Goal: Information Seeking & Learning: Check status

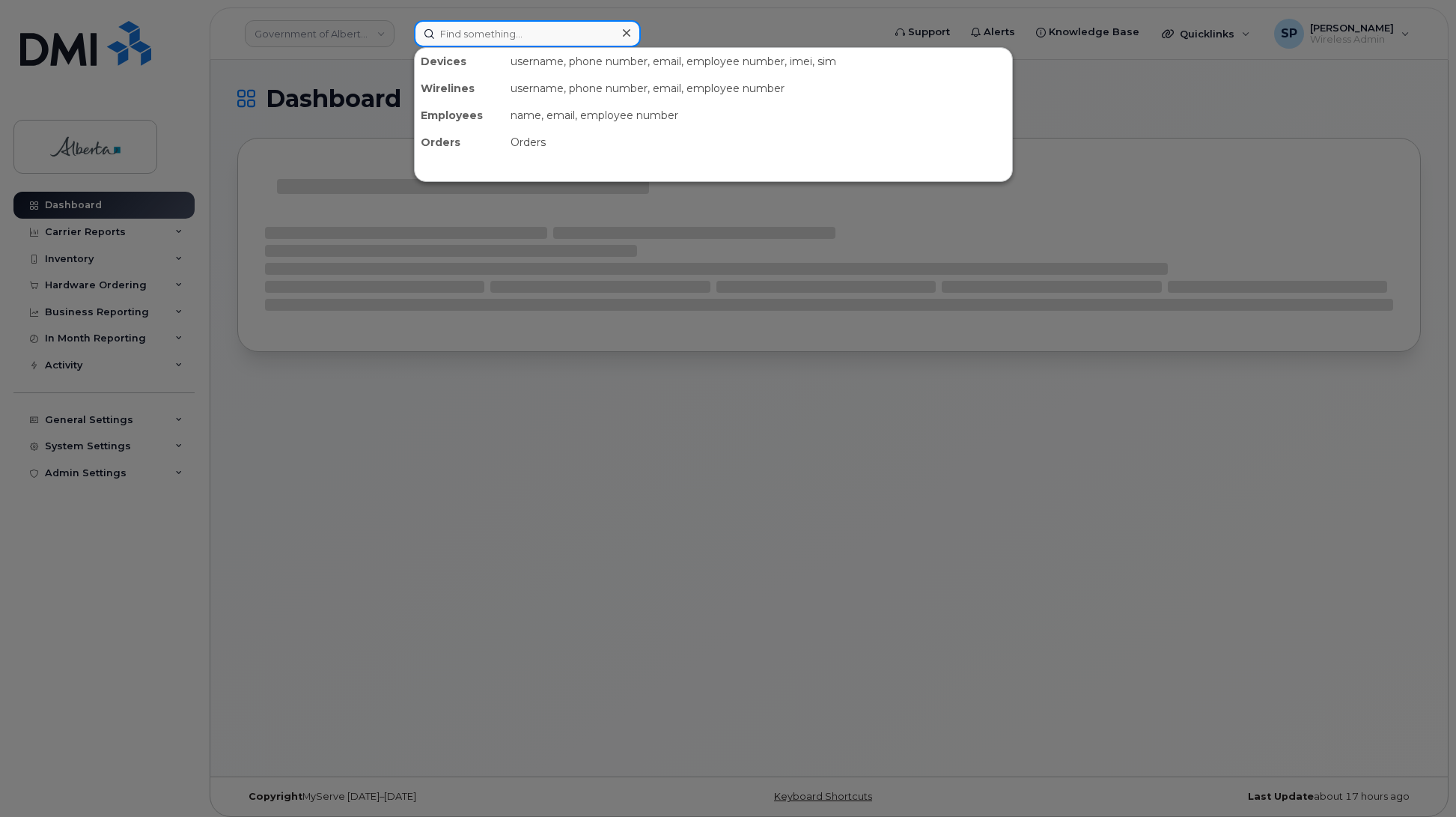
click at [521, 38] on input at bounding box center [527, 34] width 227 height 27
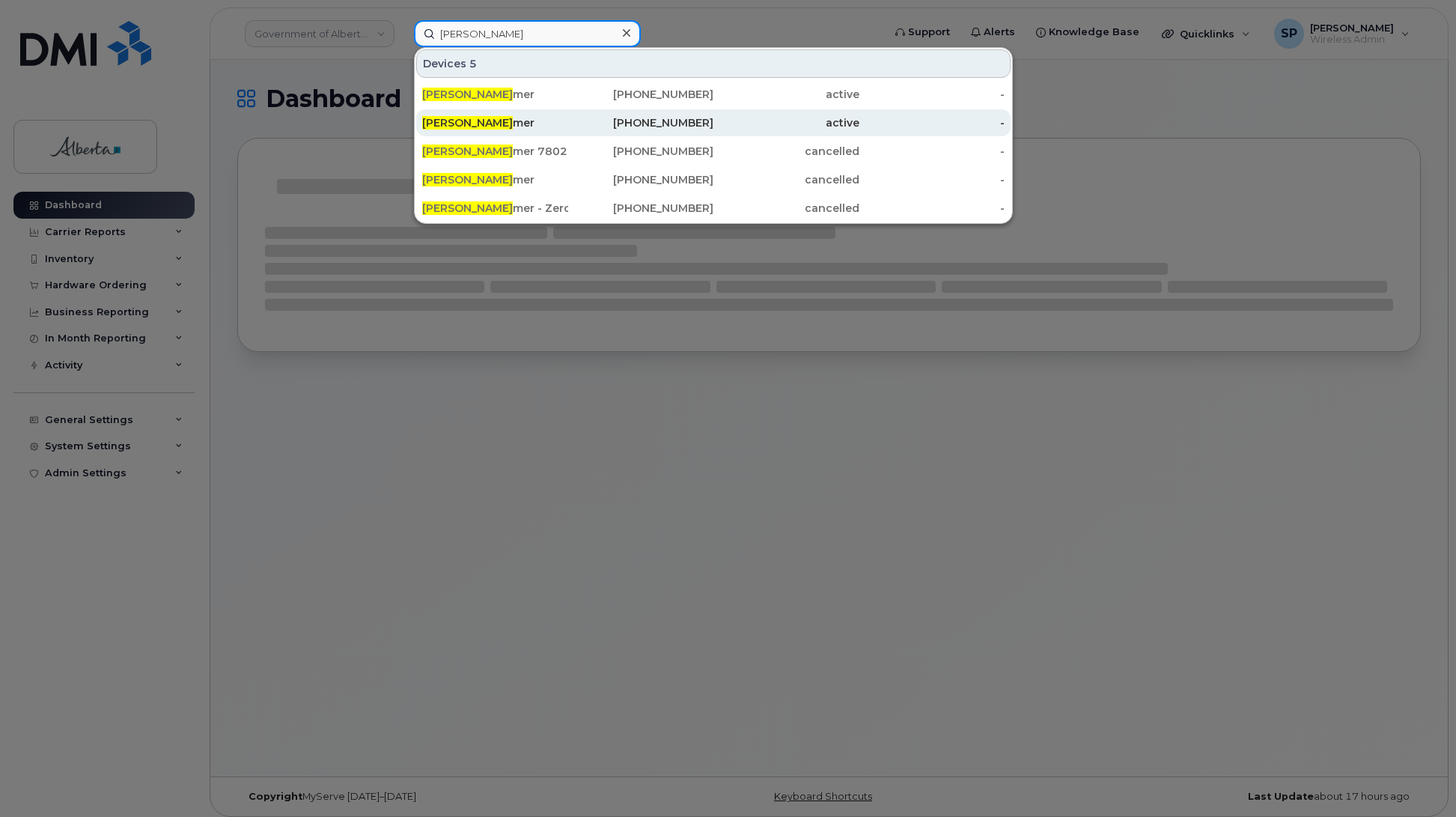
type input "Cynthia Far"
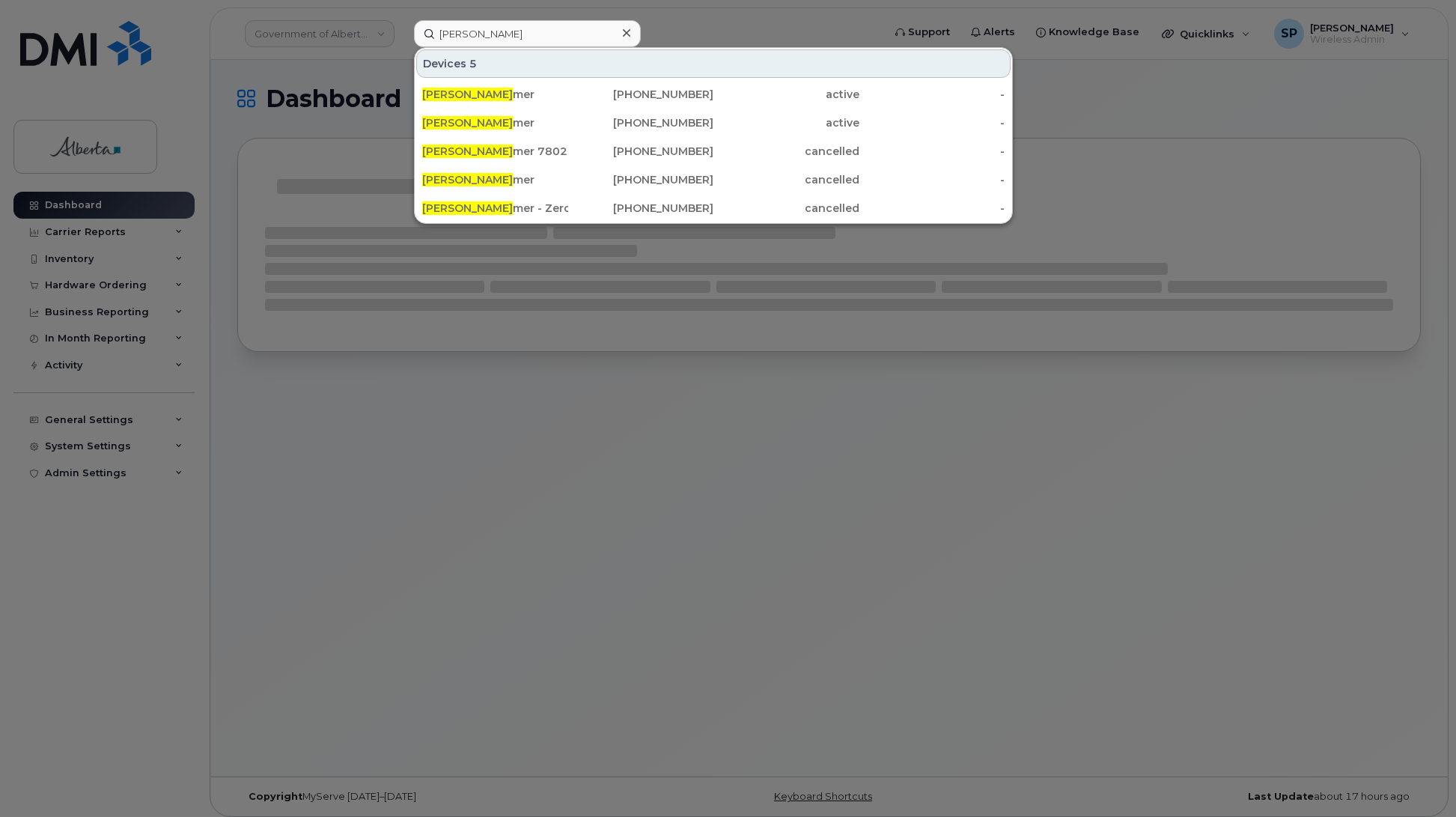
drag, startPoint x: 500, startPoint y: 126, endPoint x: 908, endPoint y: 17, distance: 422.3
click at [500, 125] on div "Cynthia Far mer" at bounding box center [495, 123] width 146 height 15
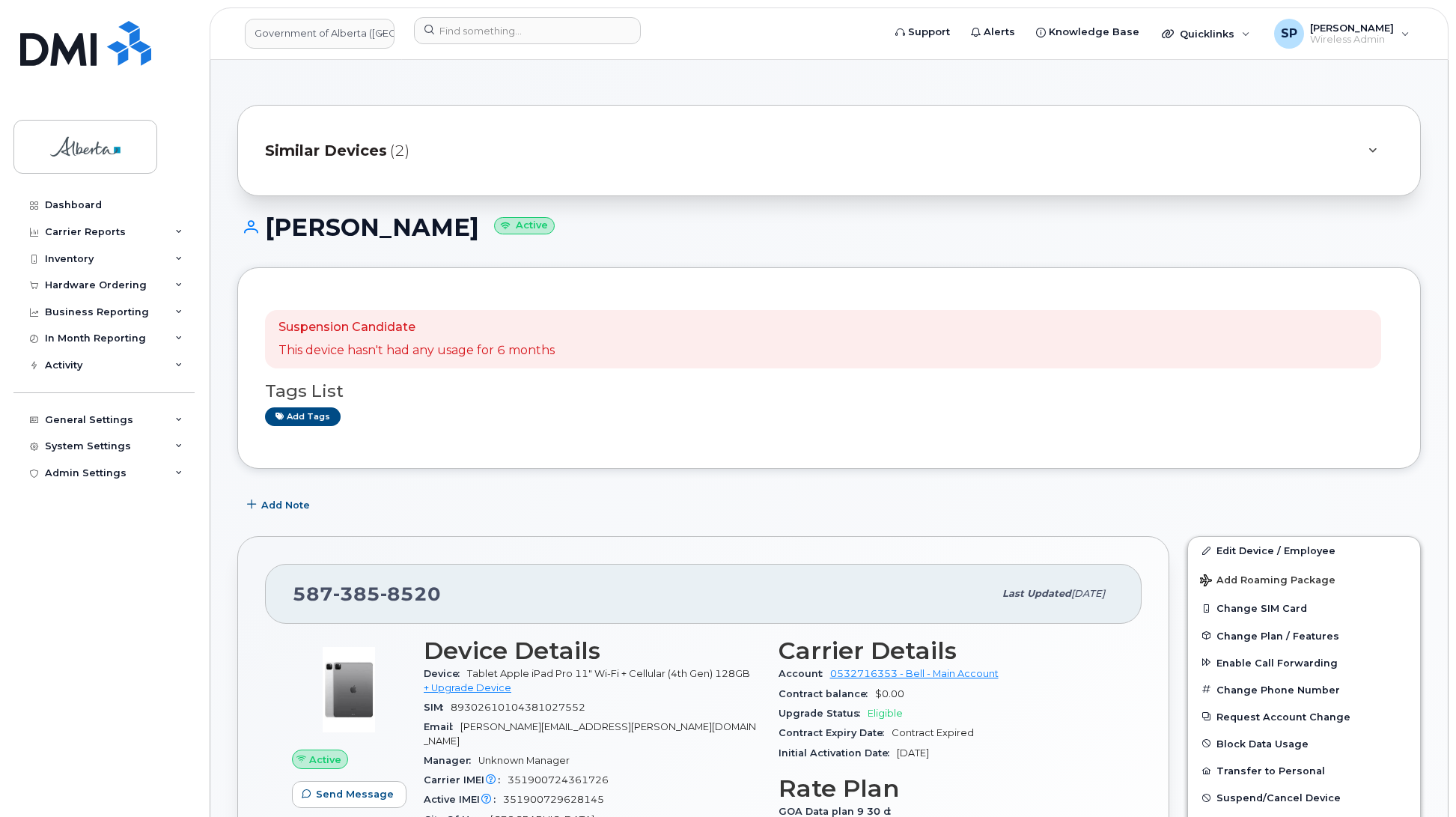
click at [565, 793] on span "351900729628145" at bounding box center [553, 799] width 101 height 11
copy span "351900729628145"
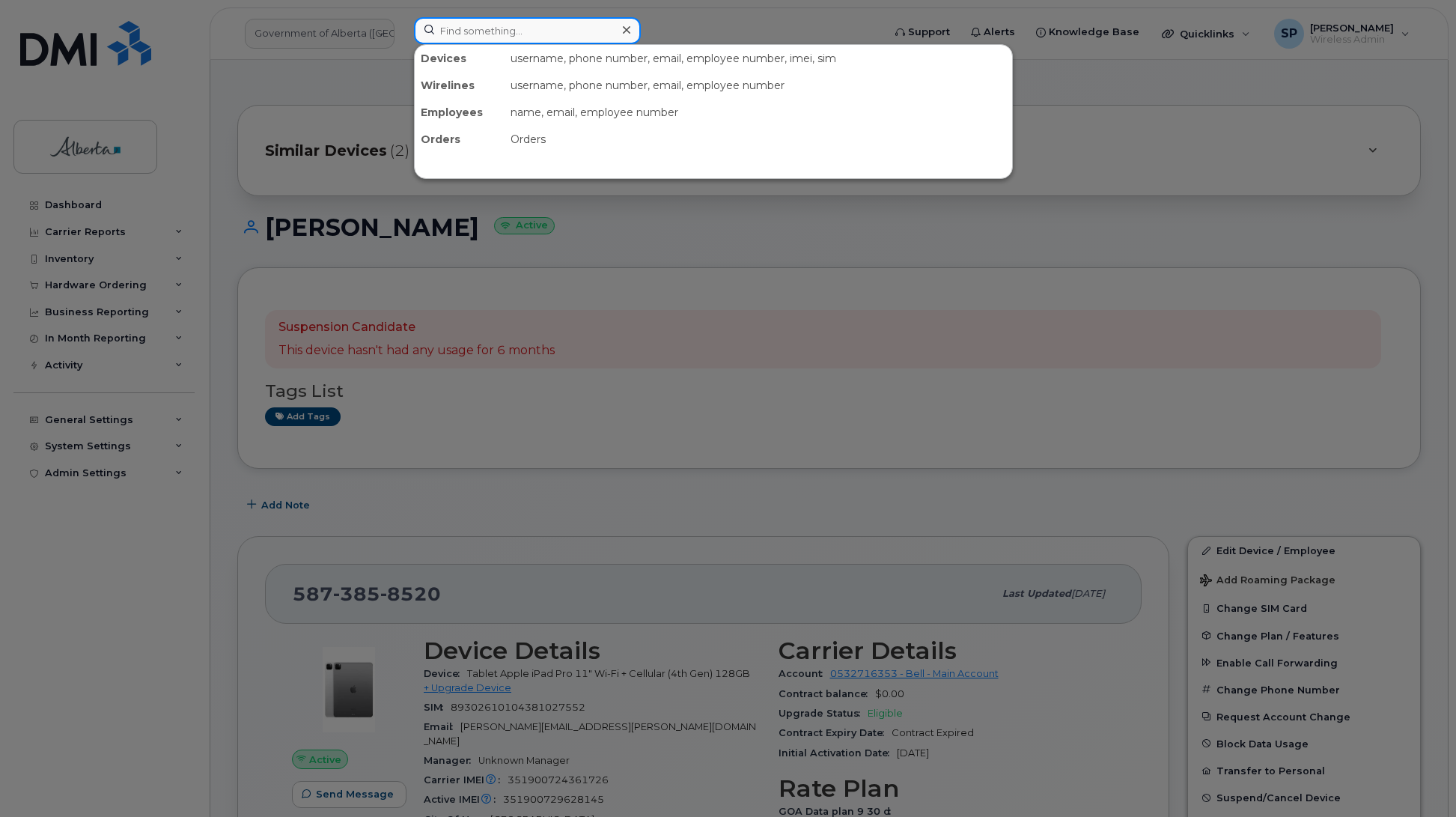
click at [436, 26] on input at bounding box center [527, 31] width 227 height 27
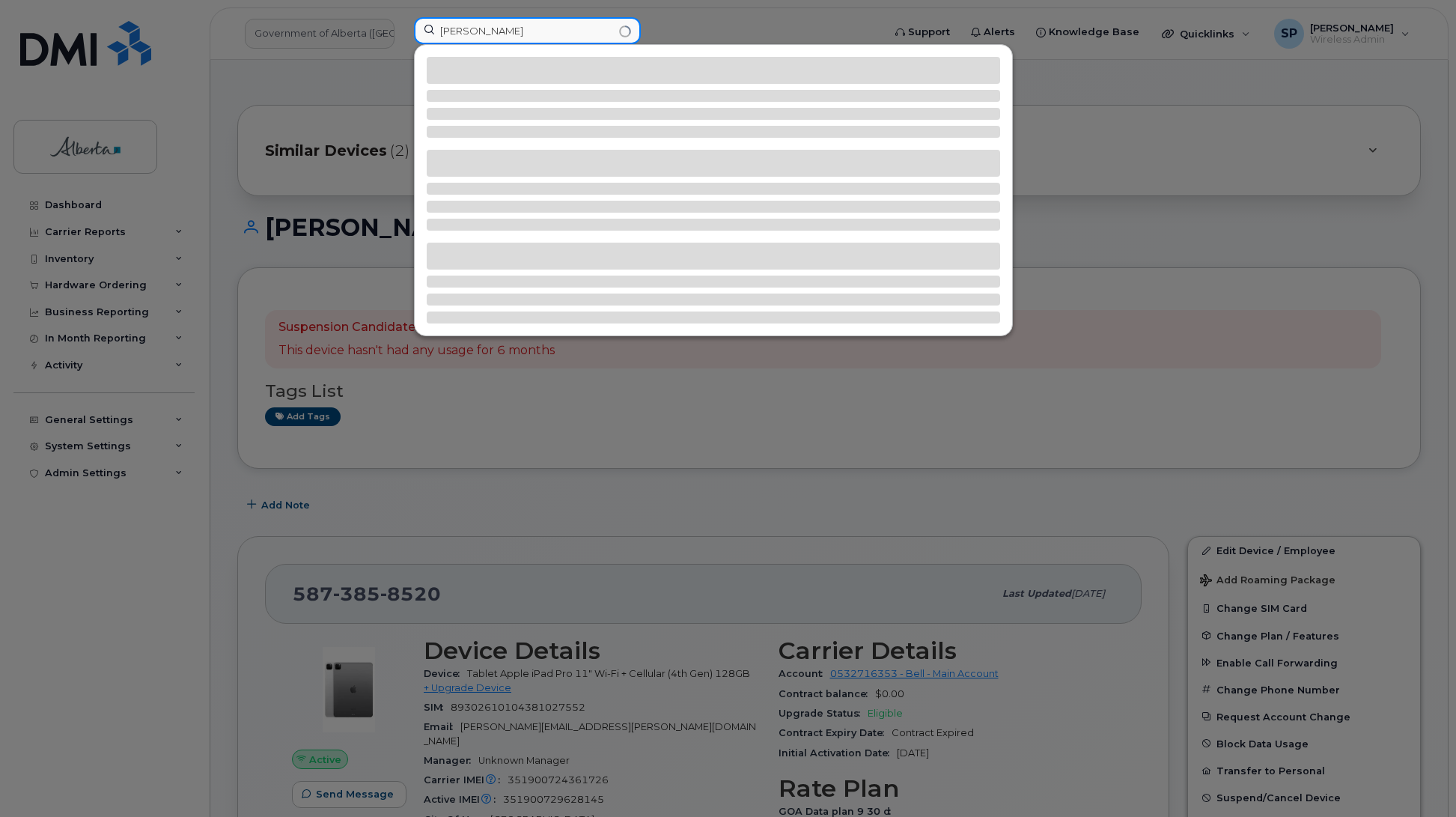
click at [515, 34] on input "Cynthia Farmer" at bounding box center [527, 31] width 227 height 27
click at [526, 31] on input "Cynthia Farmer" at bounding box center [527, 31] width 227 height 27
type input "Cynthia Farmer"
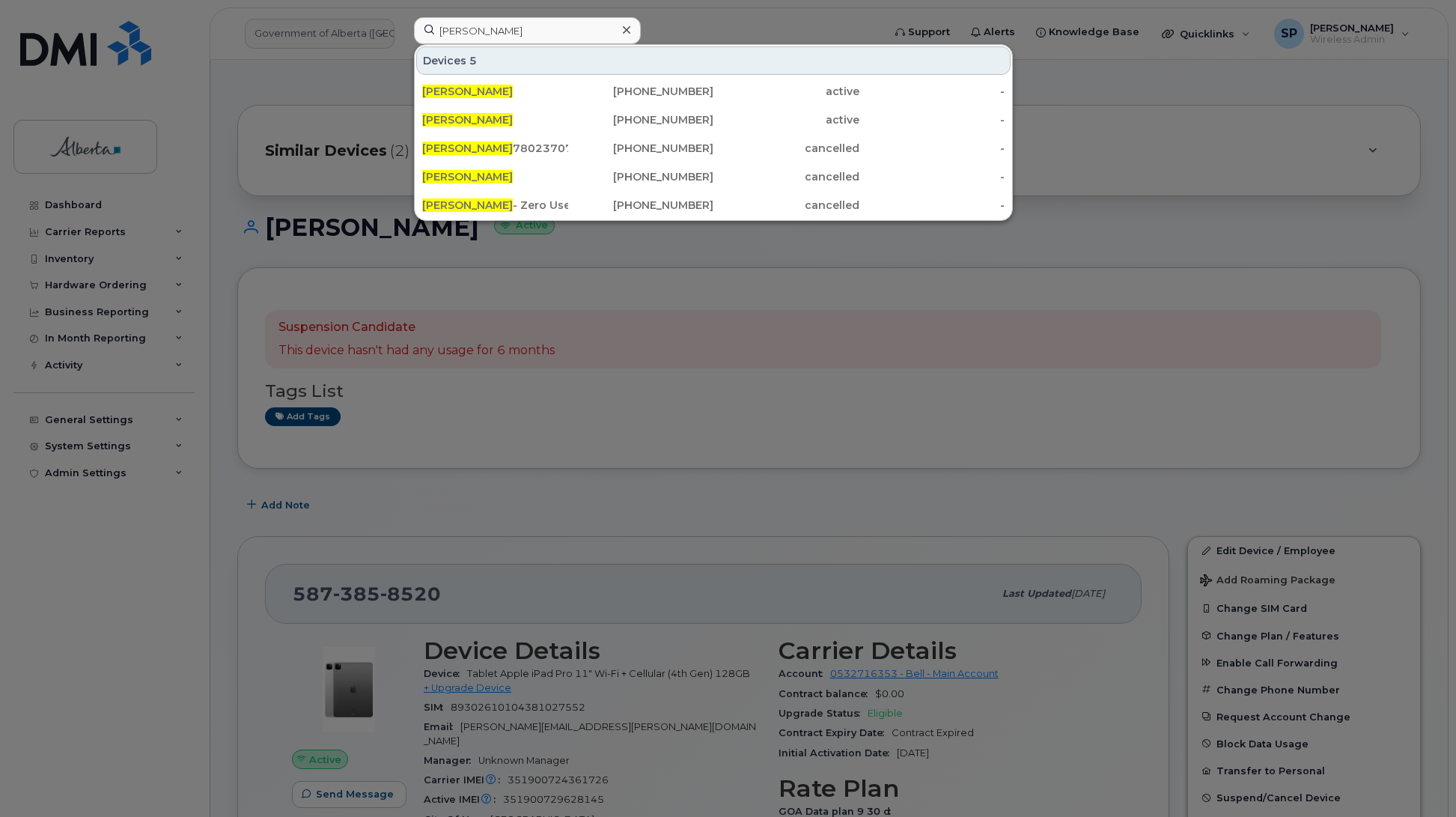
drag, startPoint x: 454, startPoint y: 92, endPoint x: 47, endPoint y: 144, distance: 410.3
click at [454, 92] on span "Cynthia Farmer" at bounding box center [468, 92] width 91 height 13
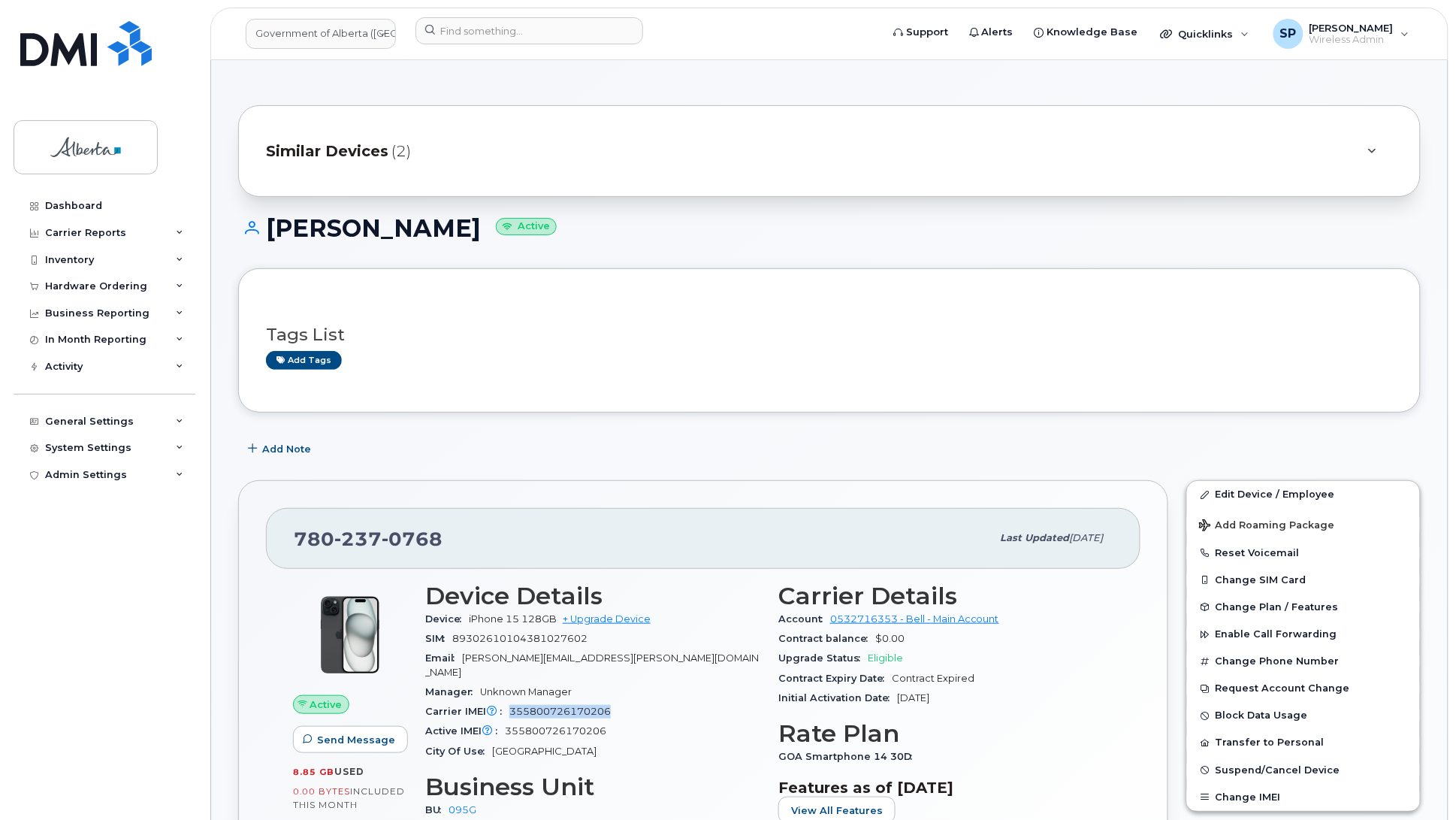
drag, startPoint x: 611, startPoint y: 699, endPoint x: 512, endPoint y: 704, distance: 99.1
click at [512, 704] on div "Carrier IMEI Carrier IMEI is reported during the last billing cycle or change o…" at bounding box center [593, 711] width 335 height 19
copy span "355800726170206"
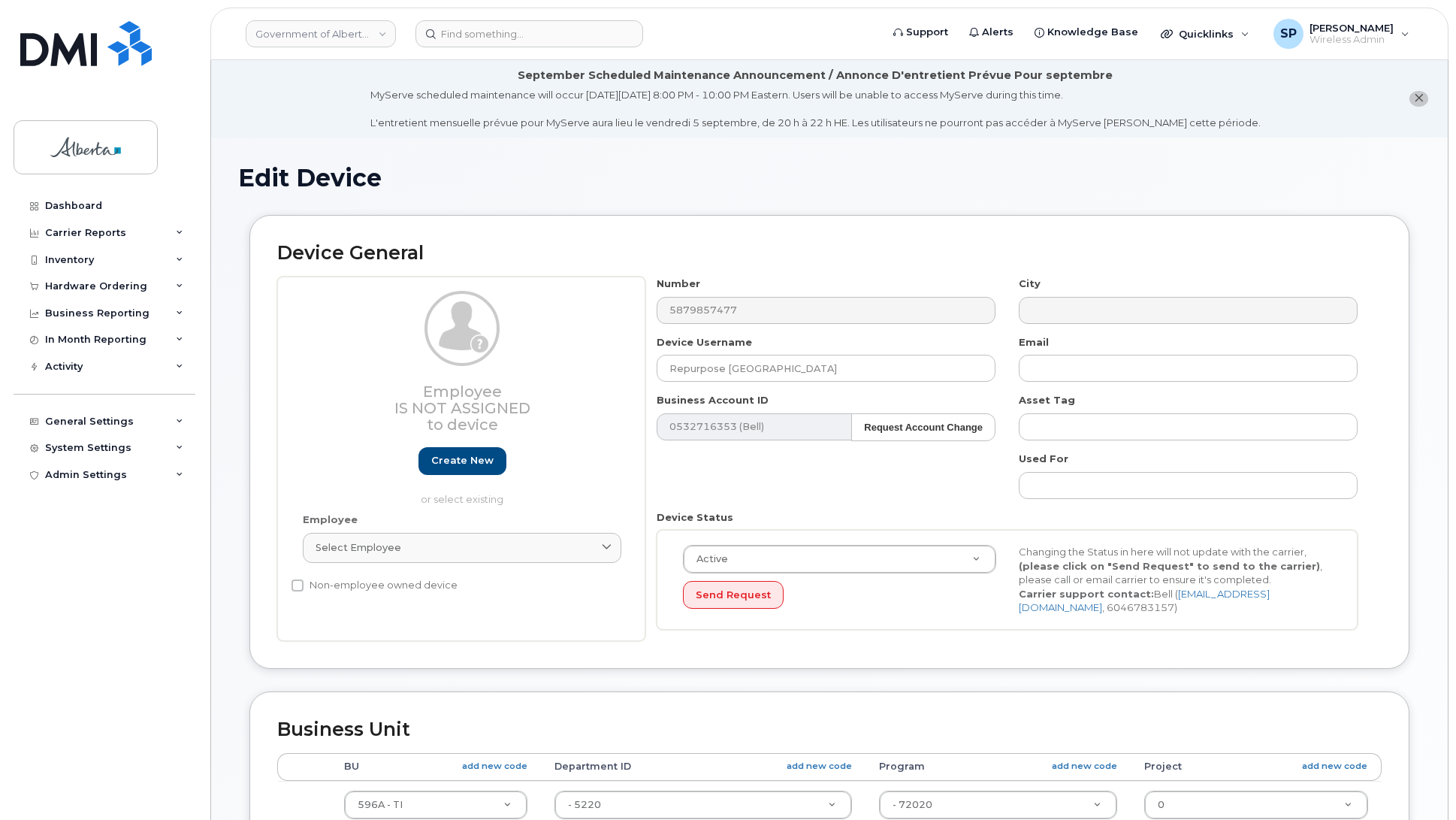
select select "4797729"
select select "185"
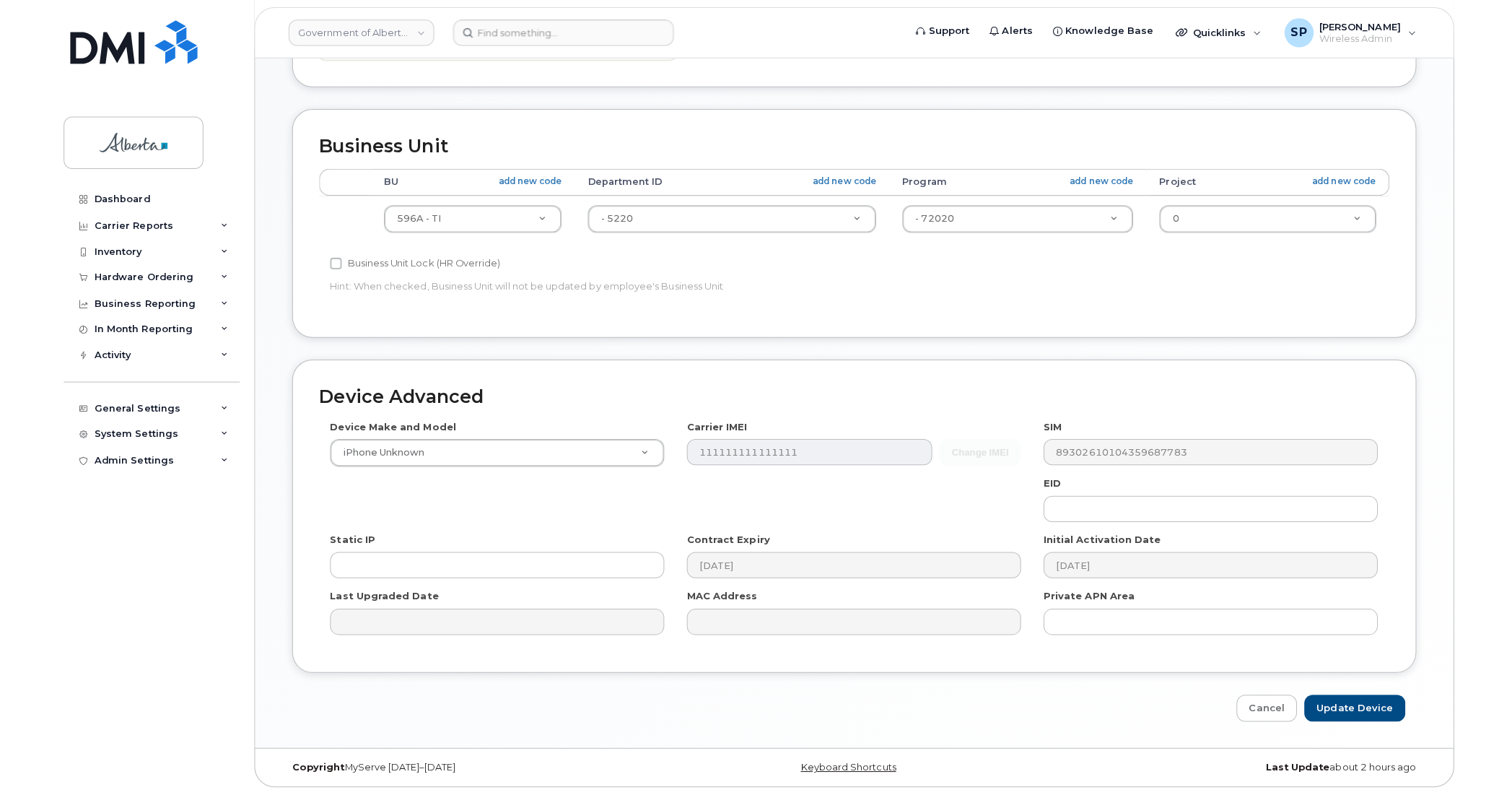
scroll to position [546, 0]
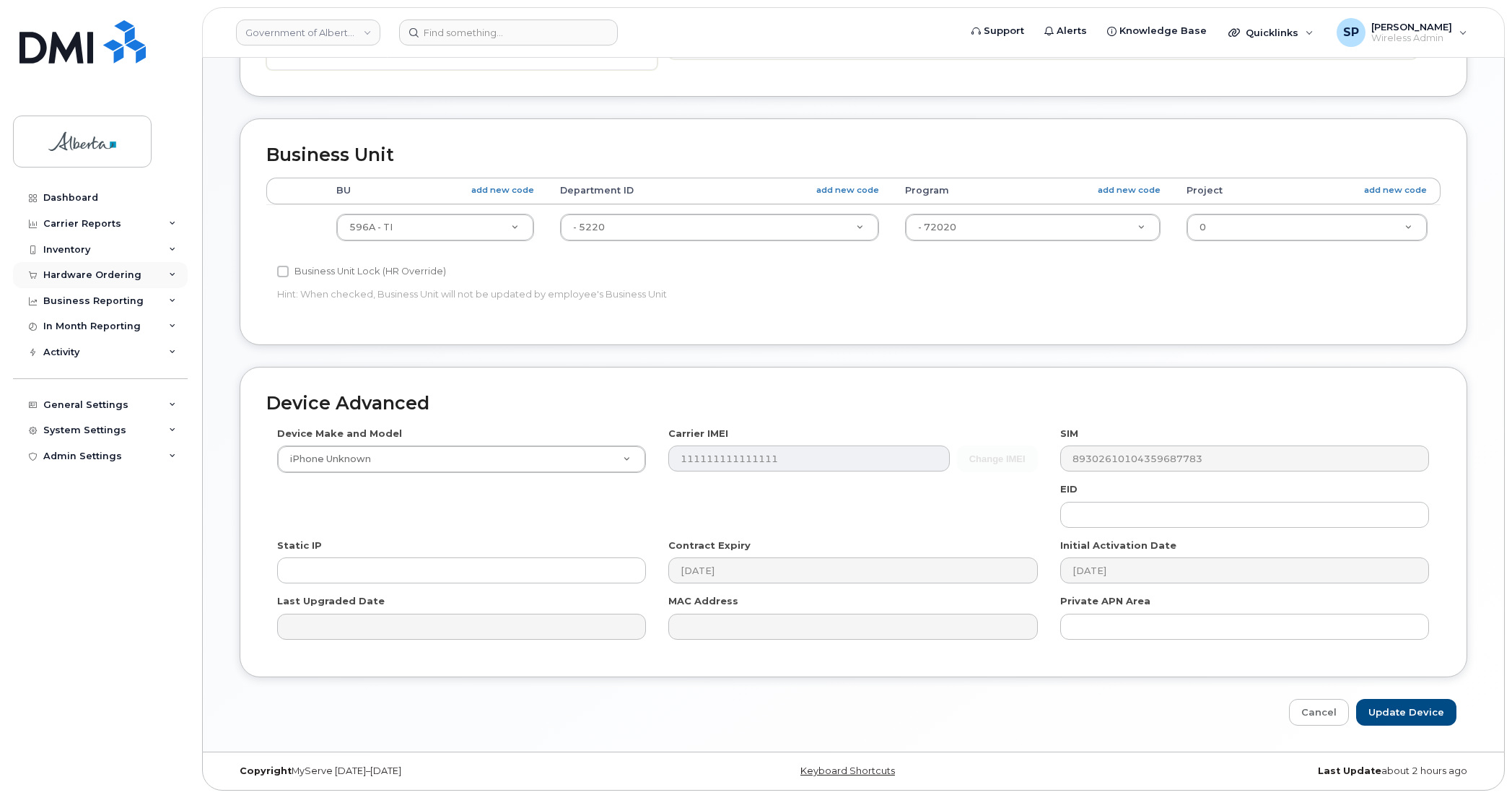
click at [110, 272] on div "Hardware Ordering" at bounding box center [91, 275] width 98 height 11
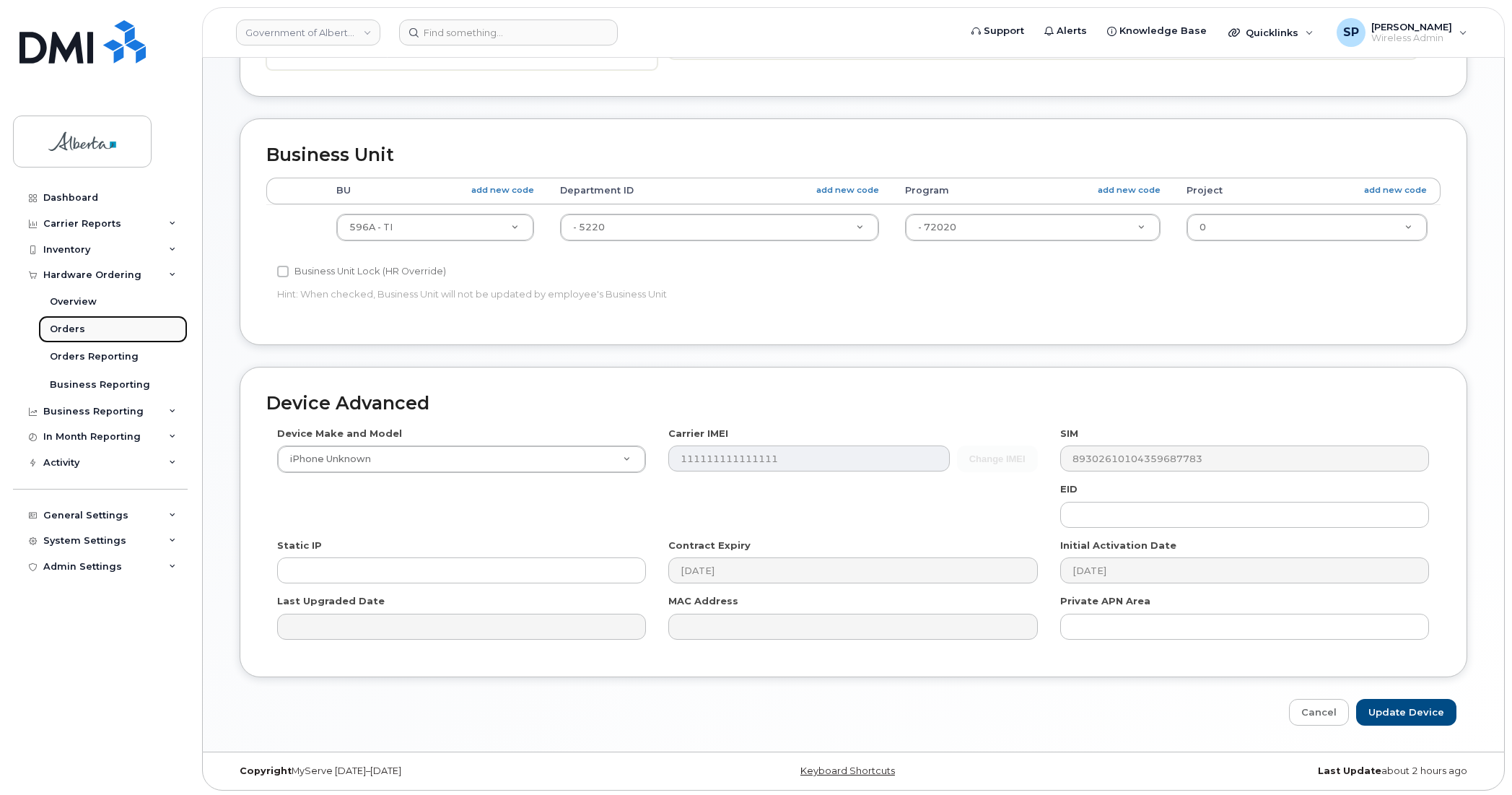
click at [55, 329] on div "Orders" at bounding box center [68, 329] width 36 height 13
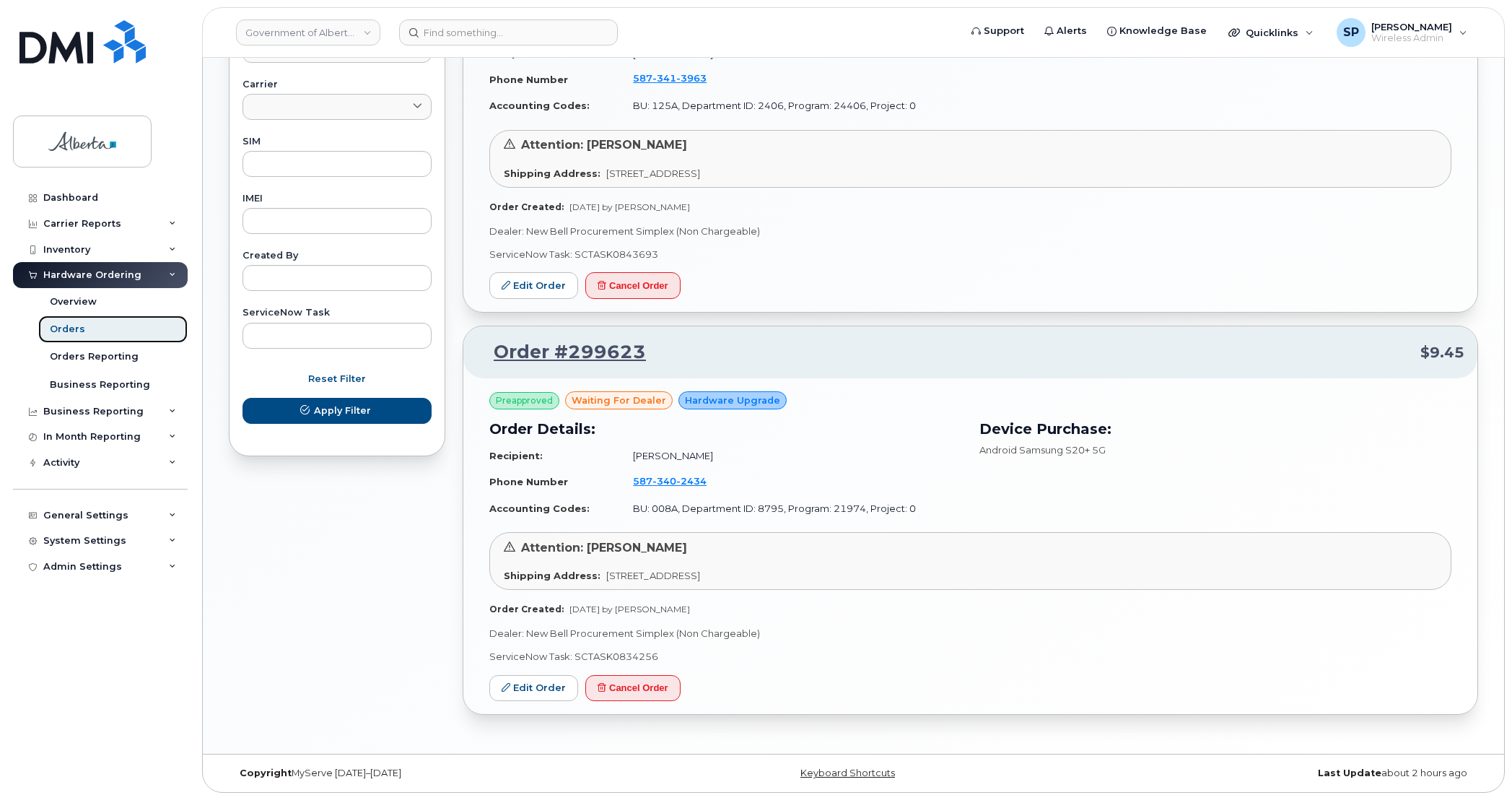
scroll to position [682, 0]
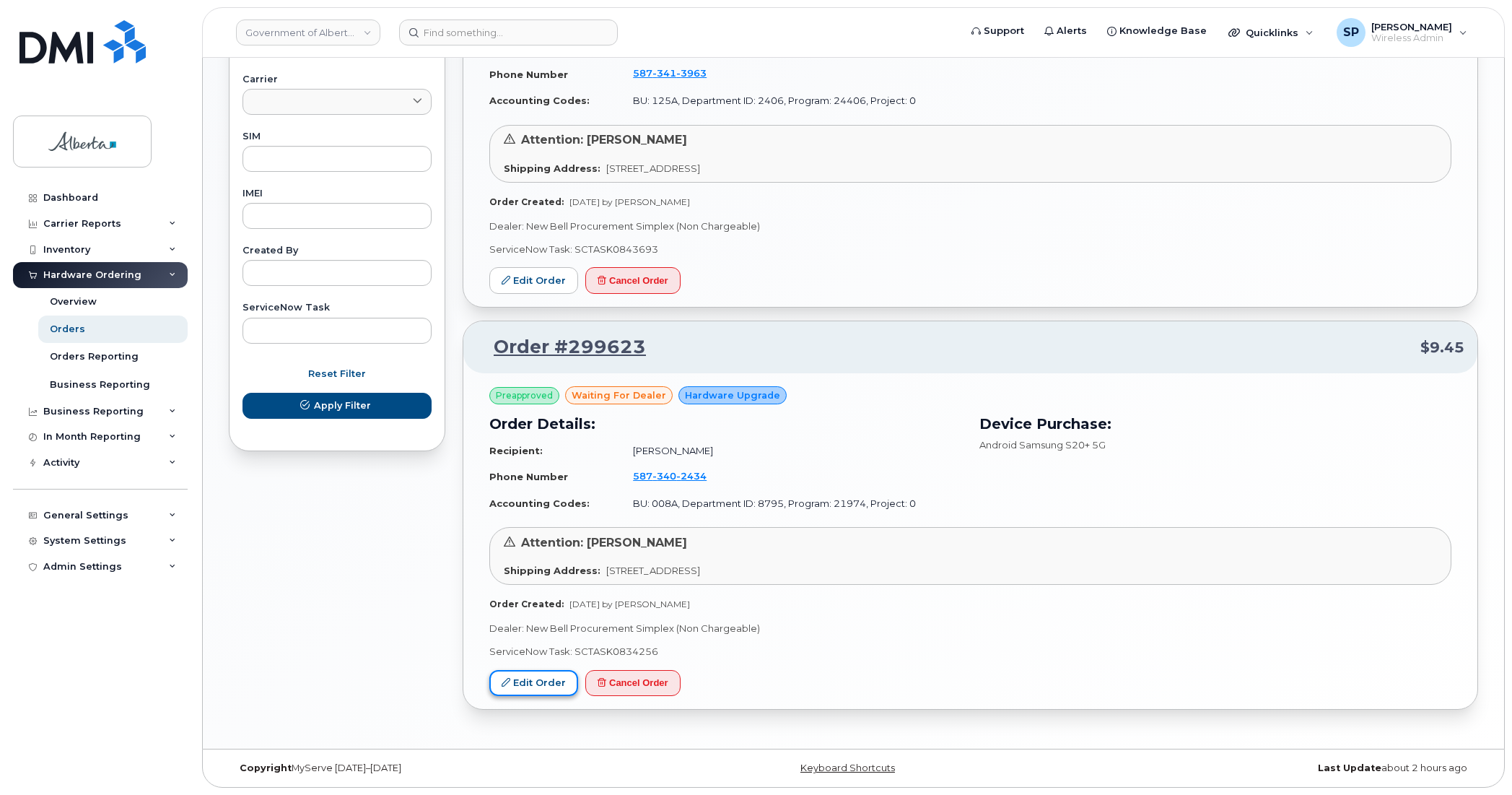
click at [535, 681] on link "Edit Order" at bounding box center [533, 682] width 89 height 27
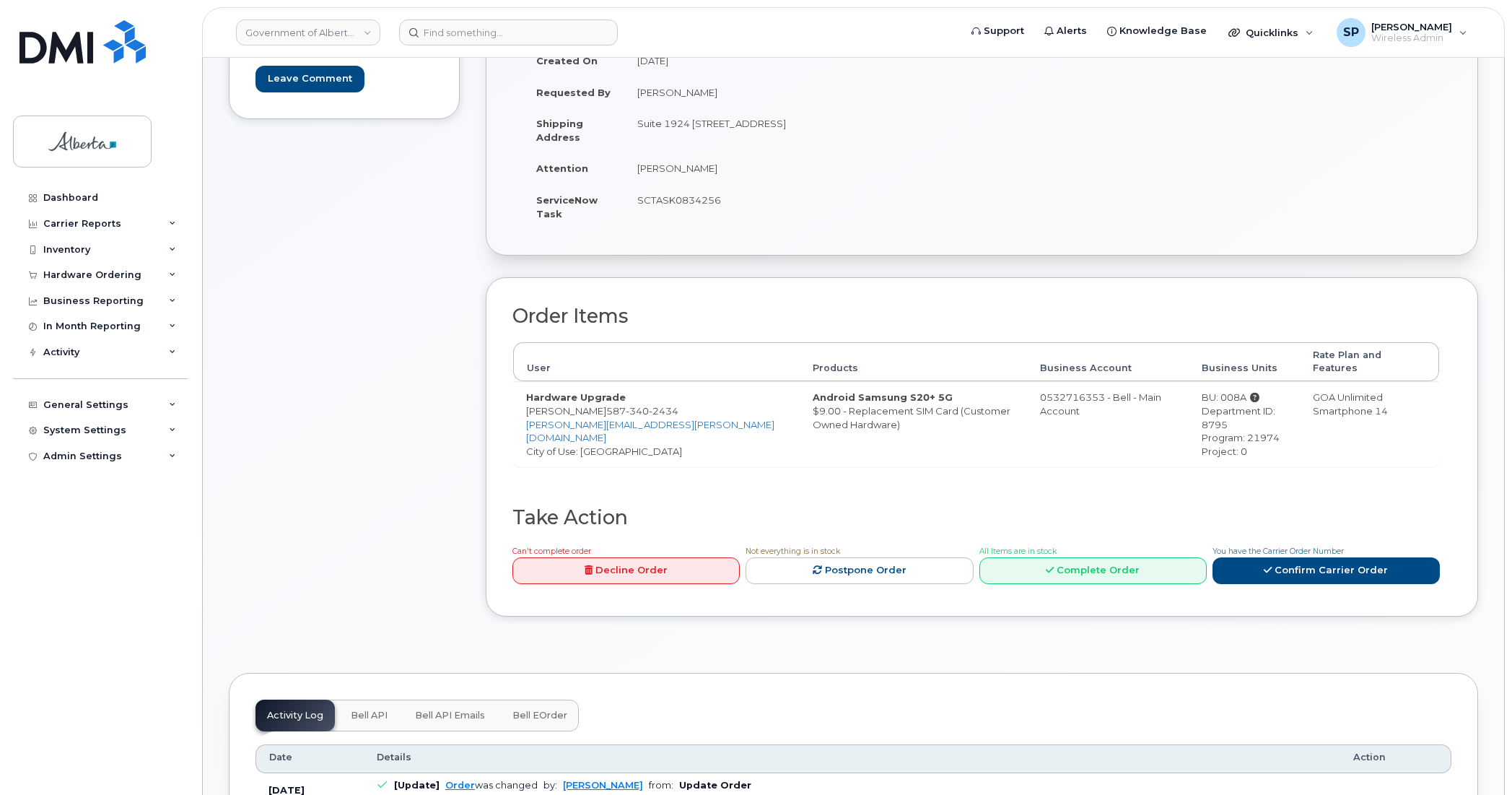
scroll to position [248, 0]
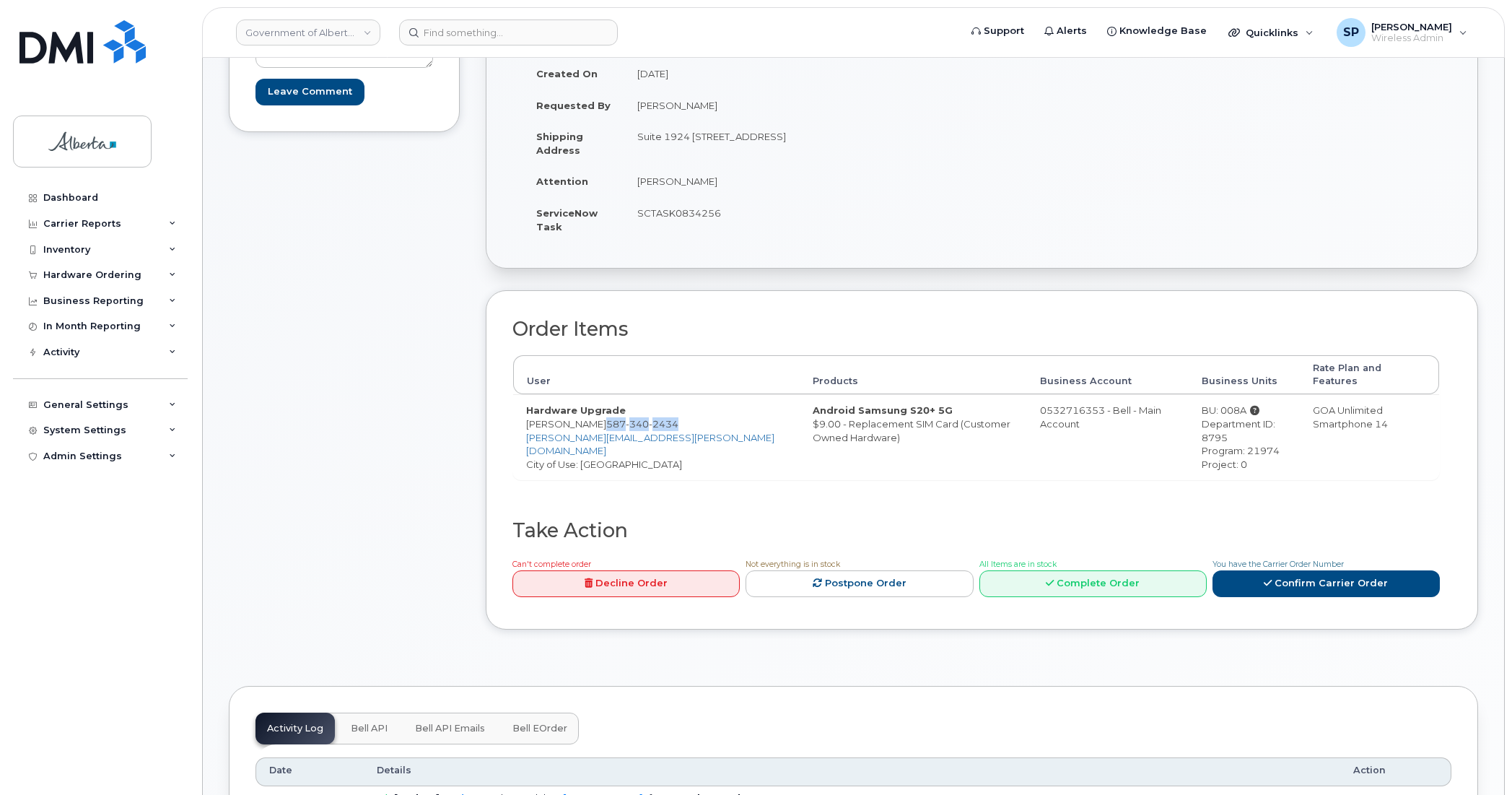
drag, startPoint x: 596, startPoint y: 412, endPoint x: 634, endPoint y: 421, distance: 39.1
click at [634, 421] on td "Hardware Upgrade Brian McBride 587 340 2434 brian.mcbride@gov.ab.ca City of Use…" at bounding box center [656, 436] width 287 height 85
copy span "587 340 2434"
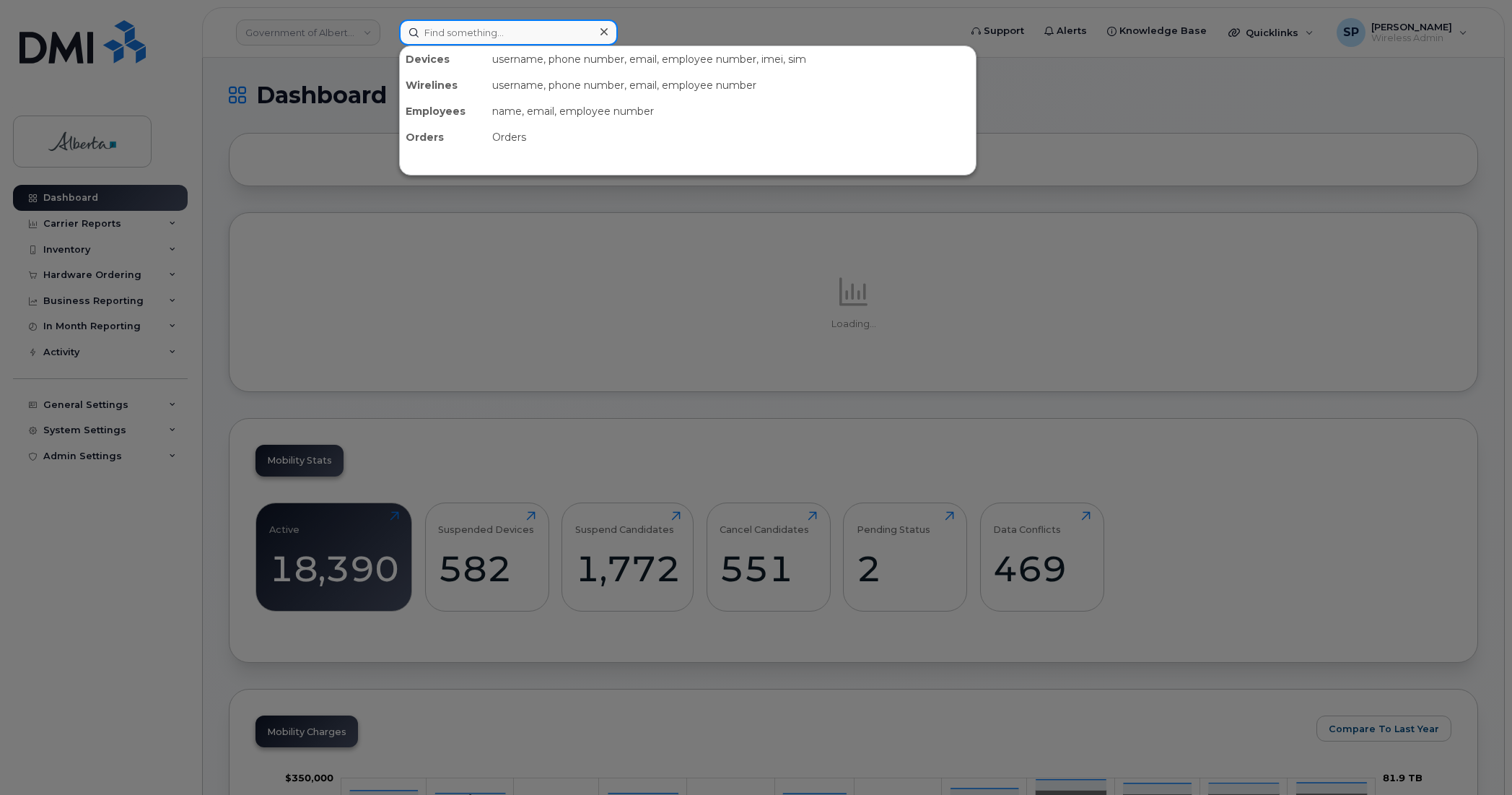
click at [530, 32] on input at bounding box center [508, 32] width 219 height 26
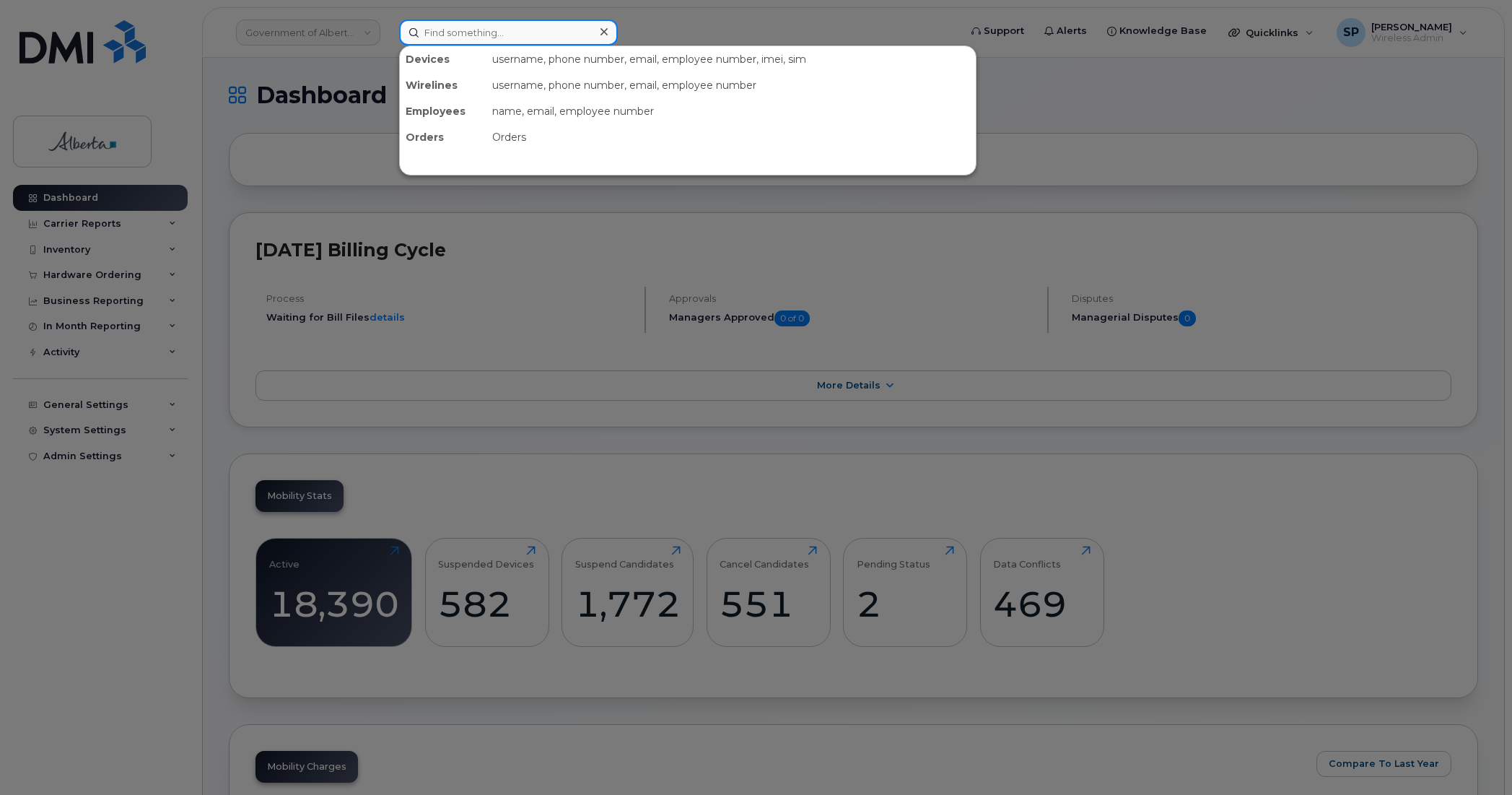
paste input "5873402434"
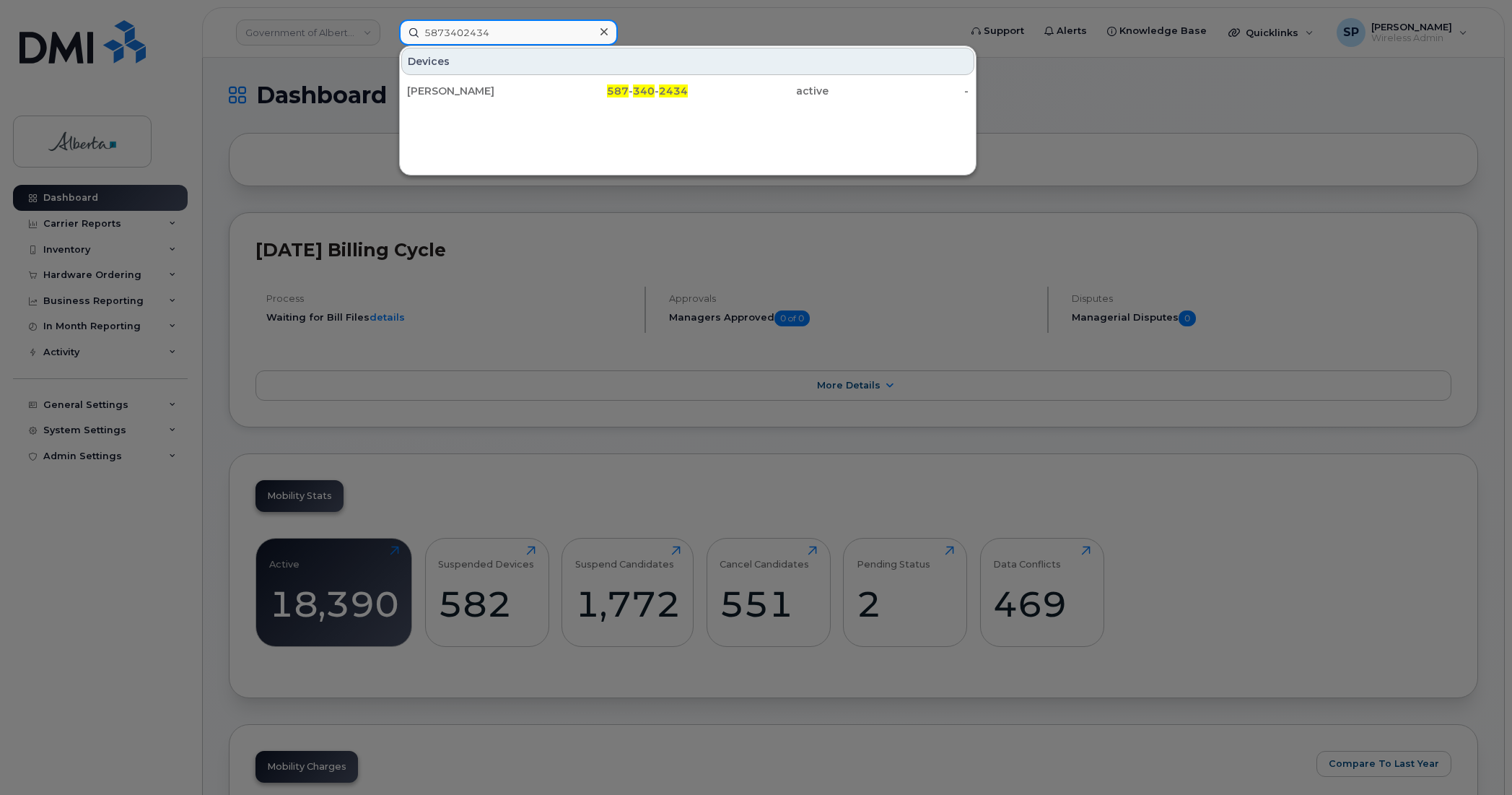
type input "5873402434"
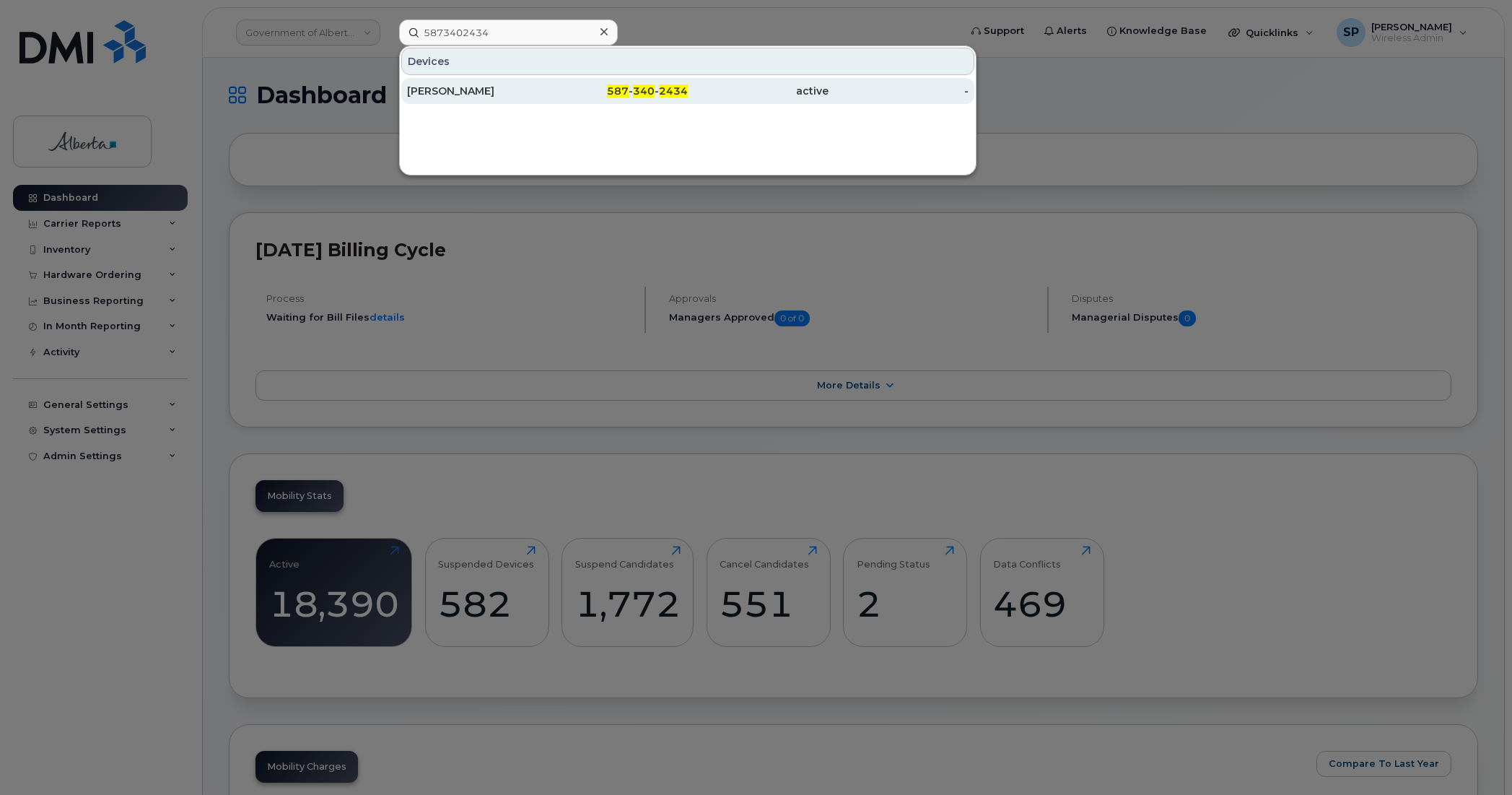
click at [470, 96] on div "[PERSON_NAME]" at bounding box center [478, 91] width 141 height 15
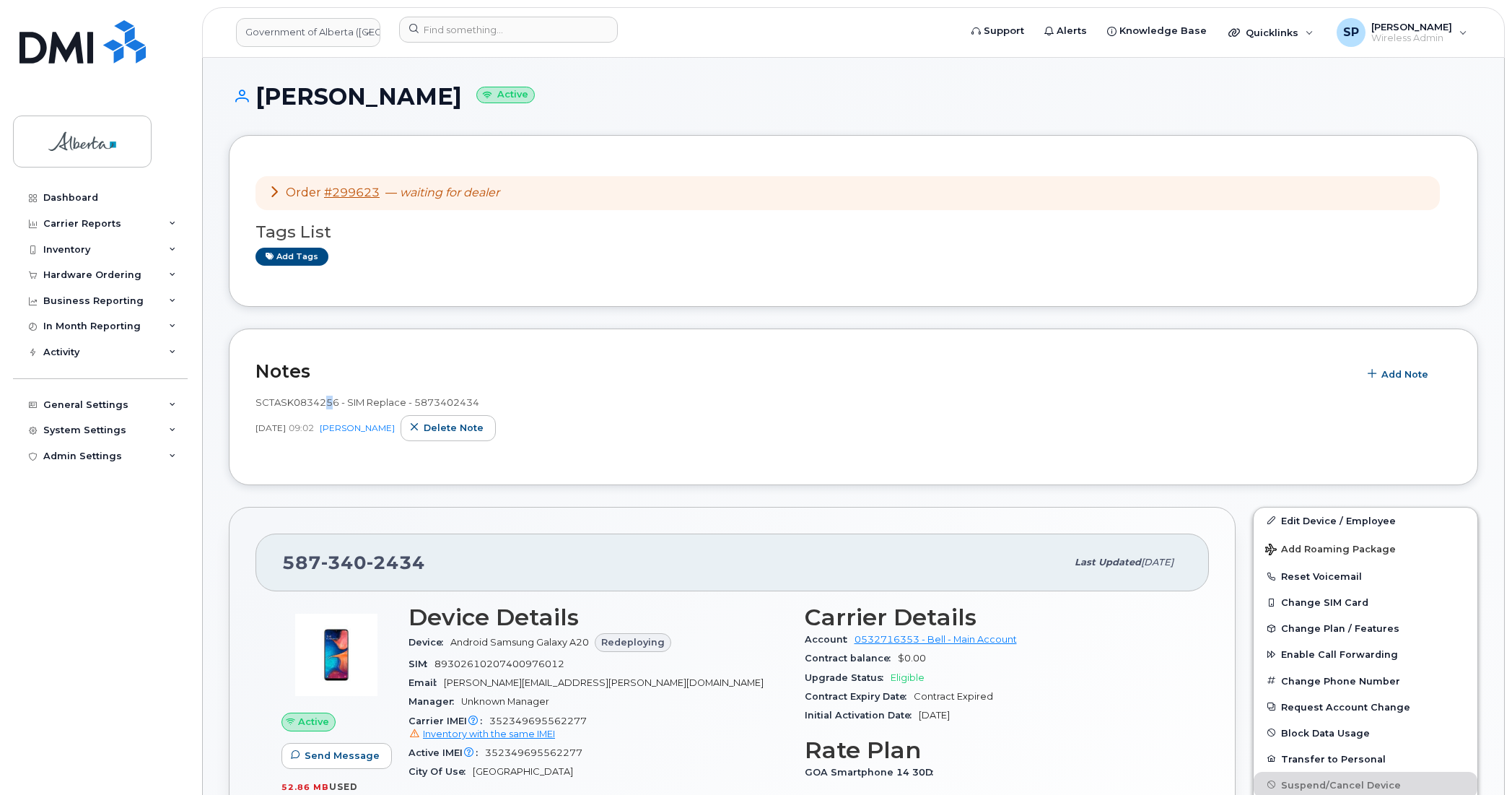
click at [330, 398] on span "SCTASK0834256 - SIM Replace - 5873402434" at bounding box center [367, 402] width 223 height 11
drag, startPoint x: 339, startPoint y: 402, endPoint x: 255, endPoint y: 398, distance: 84.1
click at [256, 398] on span "SCTASK0834256 - SIM Replace - 5873402434" at bounding box center [367, 402] width 223 height 11
copy span "SCTASK0834256"
click at [69, 250] on div "Inventory" at bounding box center [66, 249] width 47 height 11
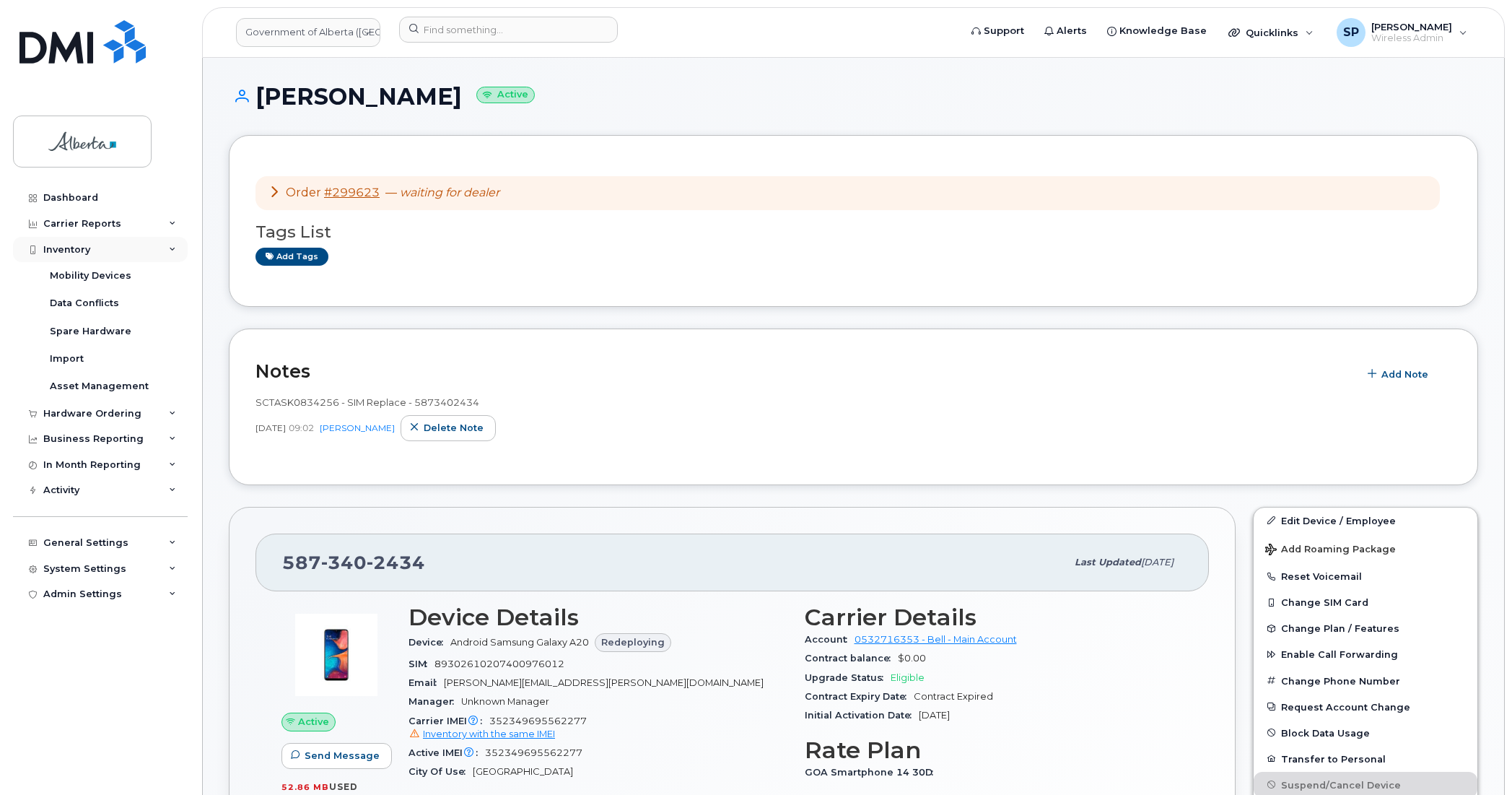
click at [66, 251] on div "Inventory" at bounding box center [66, 249] width 47 height 11
click at [70, 275] on div "Hardware Ordering" at bounding box center [91, 275] width 98 height 11
click at [58, 334] on div "Orders" at bounding box center [68, 329] width 36 height 13
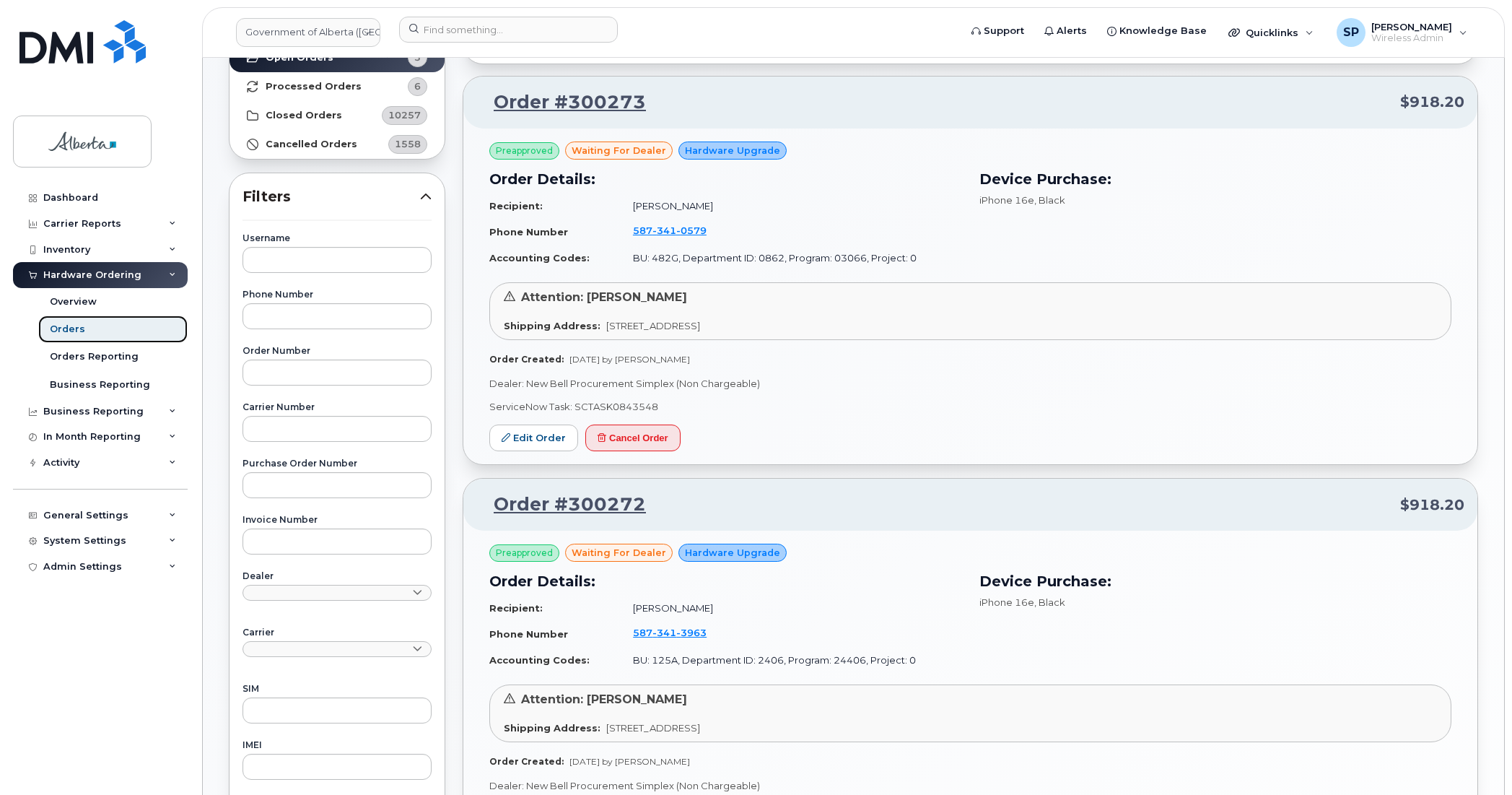
scroll to position [326, 0]
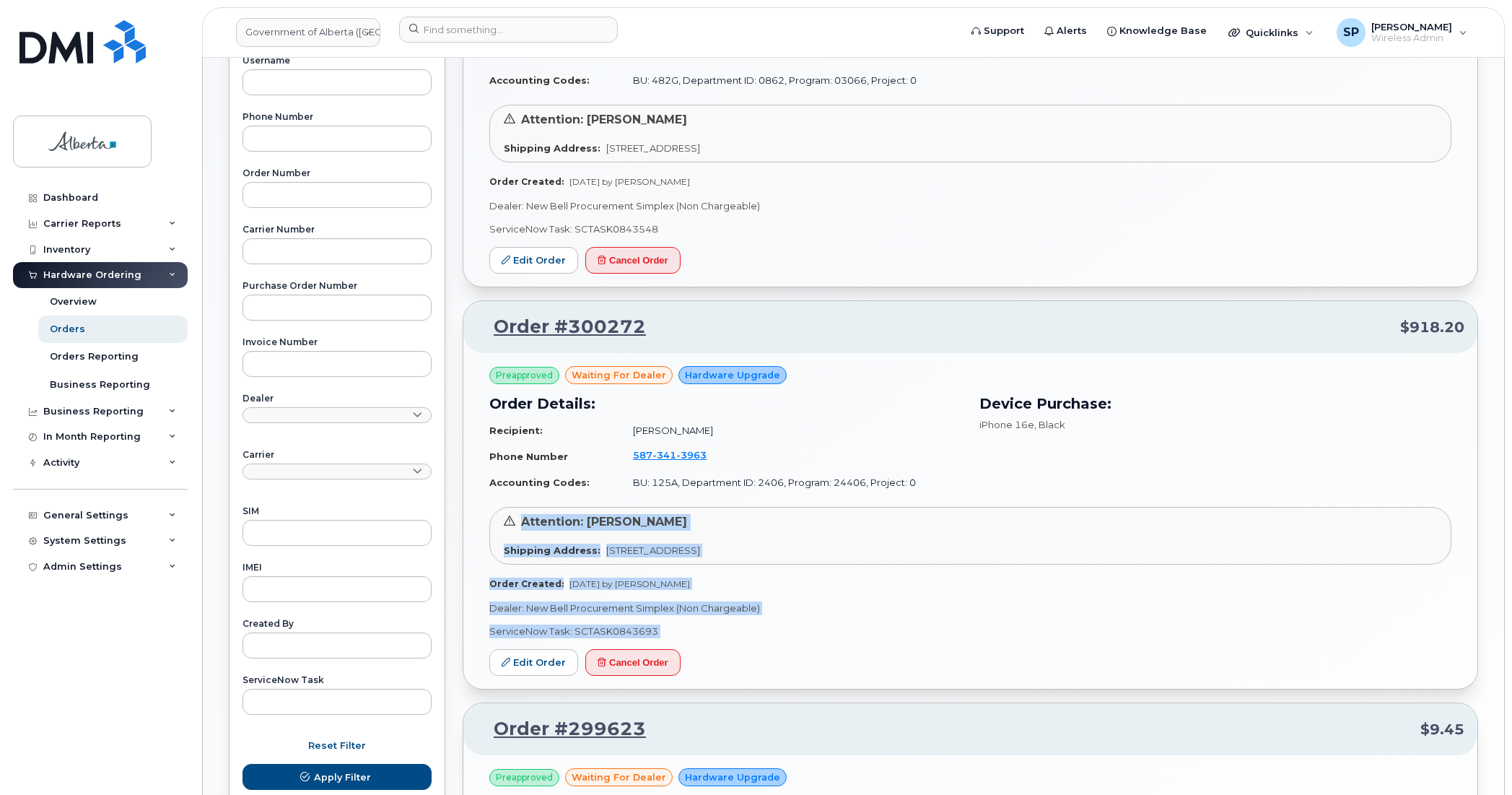
drag, startPoint x: 1509, startPoint y: 466, endPoint x: 1501, endPoint y: 671, distance: 205.2
click at [1501, 671] on body "Government of [GEOGRAPHIC_DATA] (GOA) Support Alerts Knowledge Base Quicklinks …" at bounding box center [756, 425] width 1512 height 1503
click at [1488, 676] on div "Orders Download Excel Report Start New Order All Orders 11824 Open Orders 3 Pro…" at bounding box center [854, 431] width 1302 height 1399
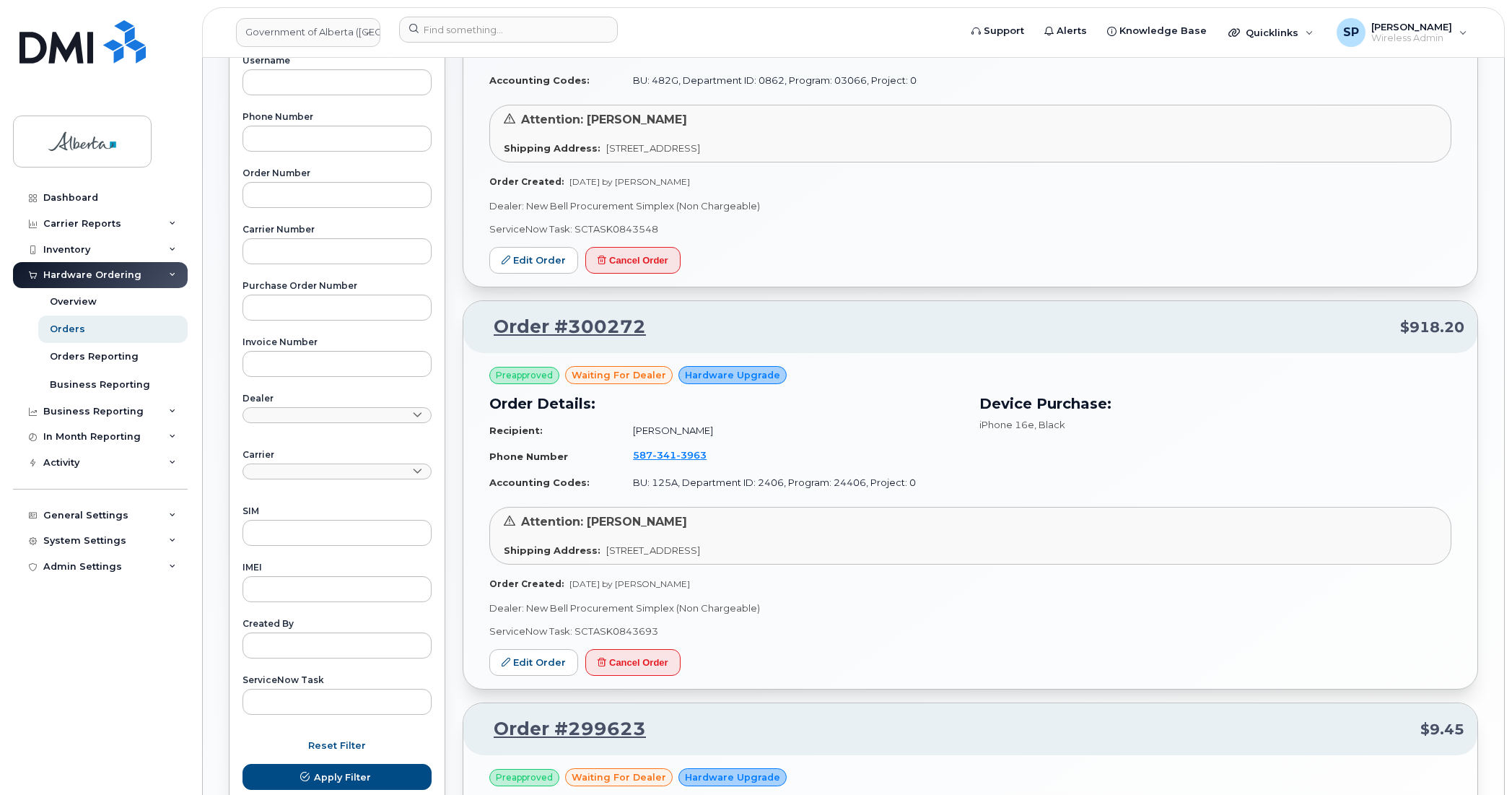
click at [1493, 233] on div "Orders Download Excel Report Start New Order All Orders 11824 Open Orders 3 Pro…" at bounding box center [854, 431] width 1302 height 1399
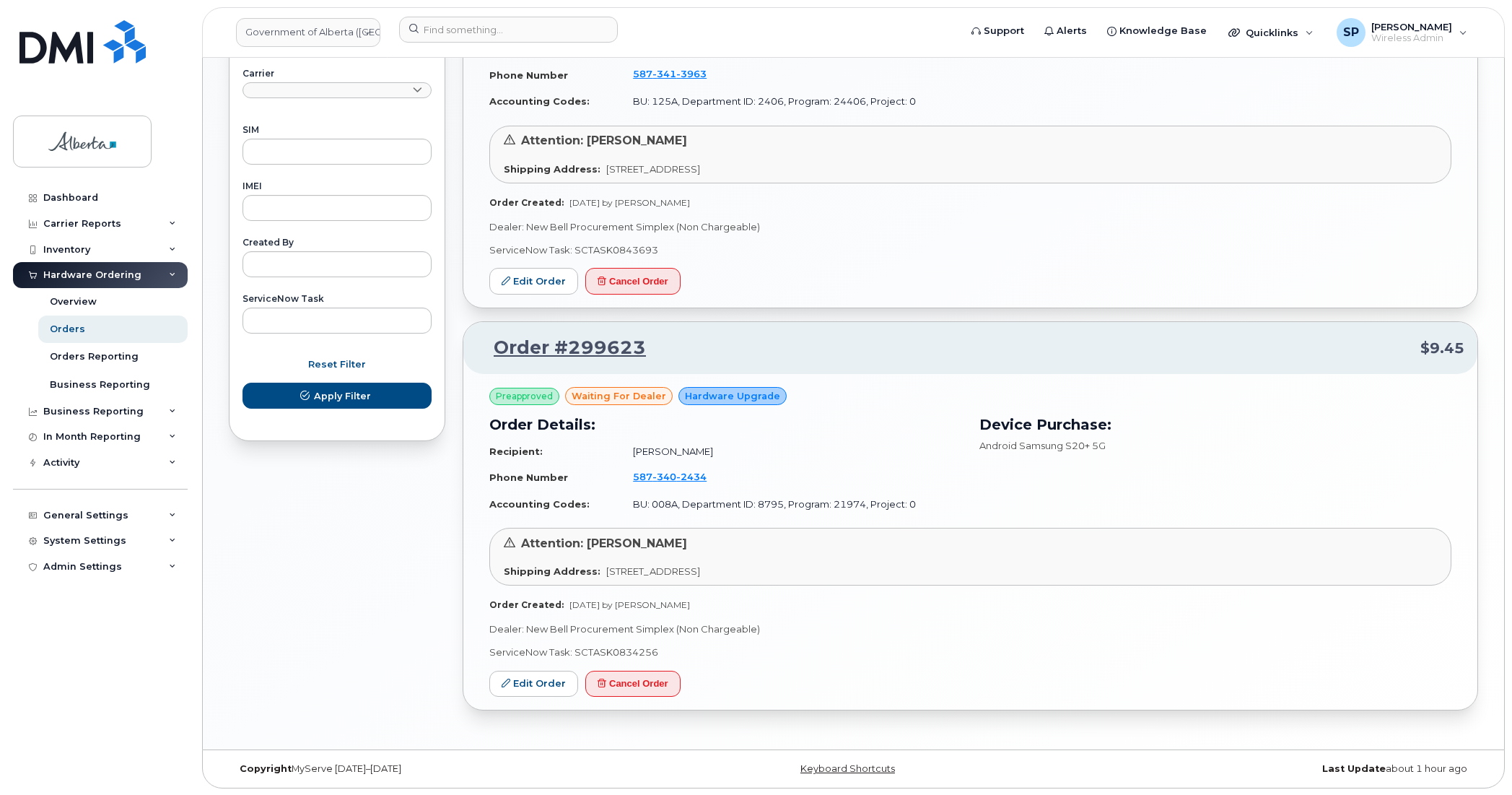
scroll to position [709, 0]
click at [728, 500] on td "BU: 008A, Department ID: 8795, Program: 21974, Project: 0" at bounding box center [791, 503] width 342 height 25
drag, startPoint x: 678, startPoint y: 604, endPoint x: 563, endPoint y: 602, distance: 115.0
click at [563, 602] on div "Order Created: [DATE] by [PERSON_NAME]" at bounding box center [970, 603] width 962 height 12
click at [694, 629] on p "Dealer: New Bell Procurement Simplex (Non Chargeable)" at bounding box center [970, 628] width 962 height 14
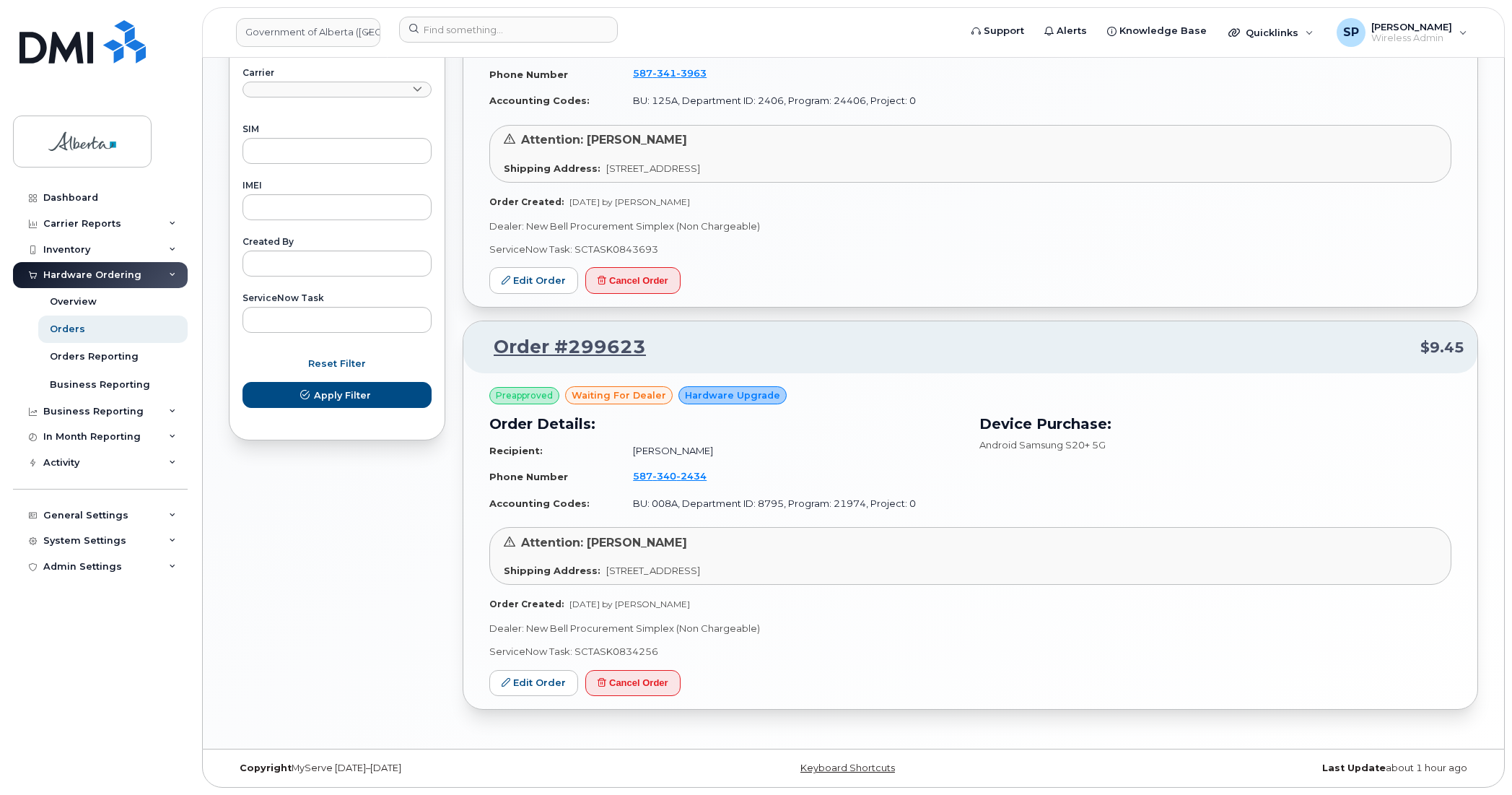
click at [1488, 250] on div "Orders Download Excel Report Start New Order All Orders 11824 Open Orders 3 Pro…" at bounding box center [854, 49] width 1302 height 1399
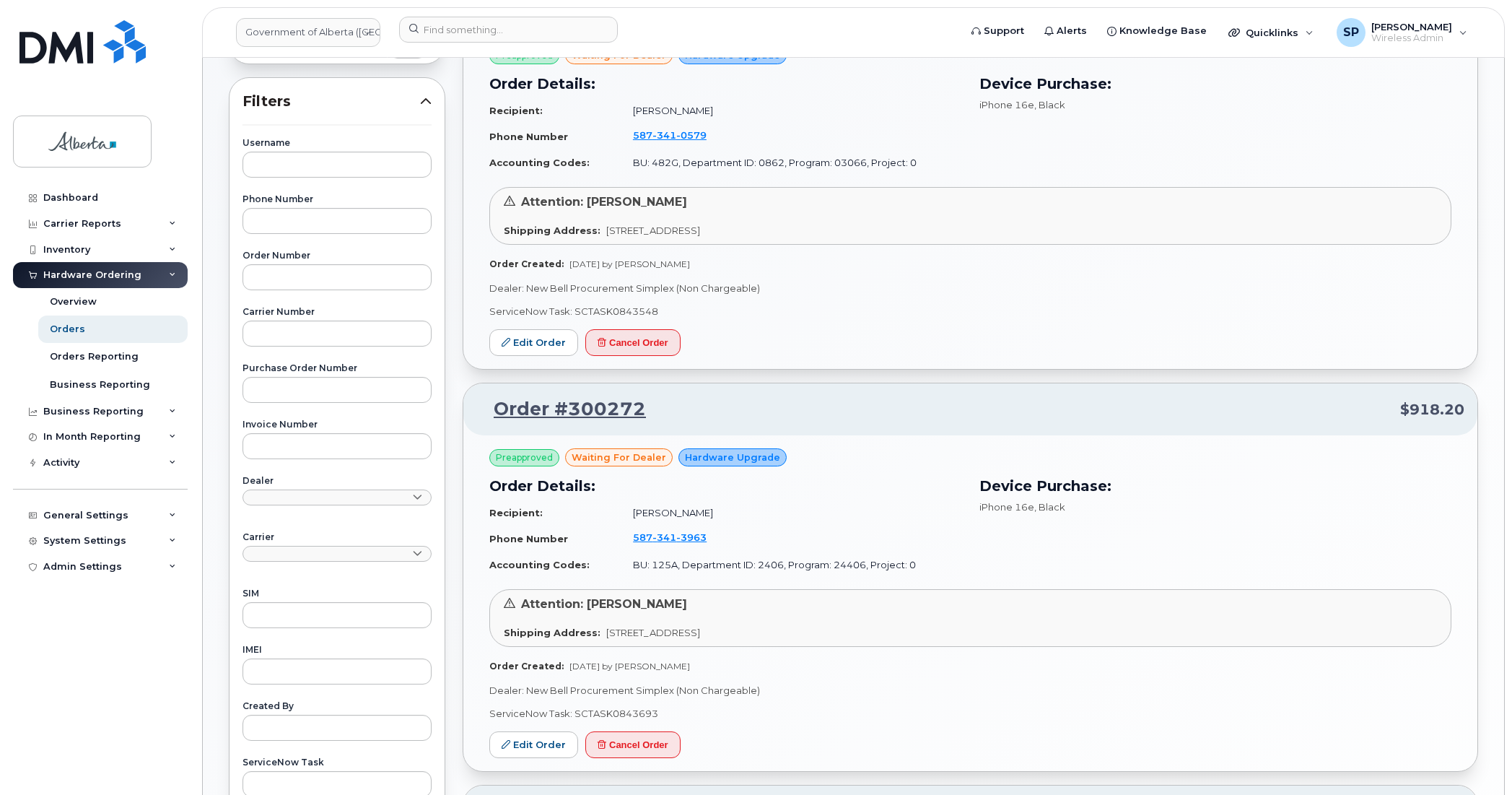
scroll to position [240, 0]
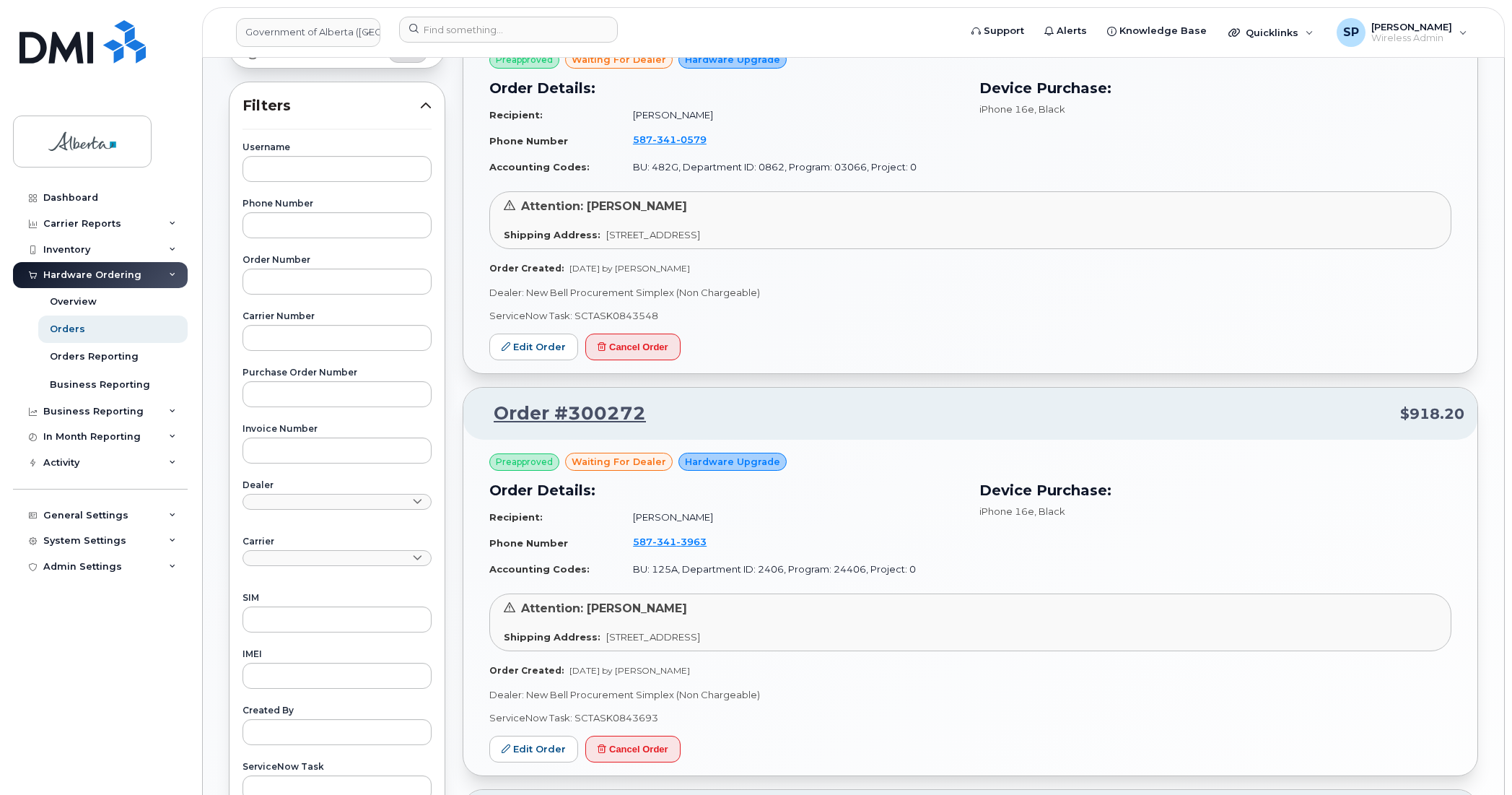
click at [1510, 278] on body "Government of [GEOGRAPHIC_DATA] (GOA) Support Alerts Knowledge Base Quicklinks …" at bounding box center [756, 512] width 1512 height 1503
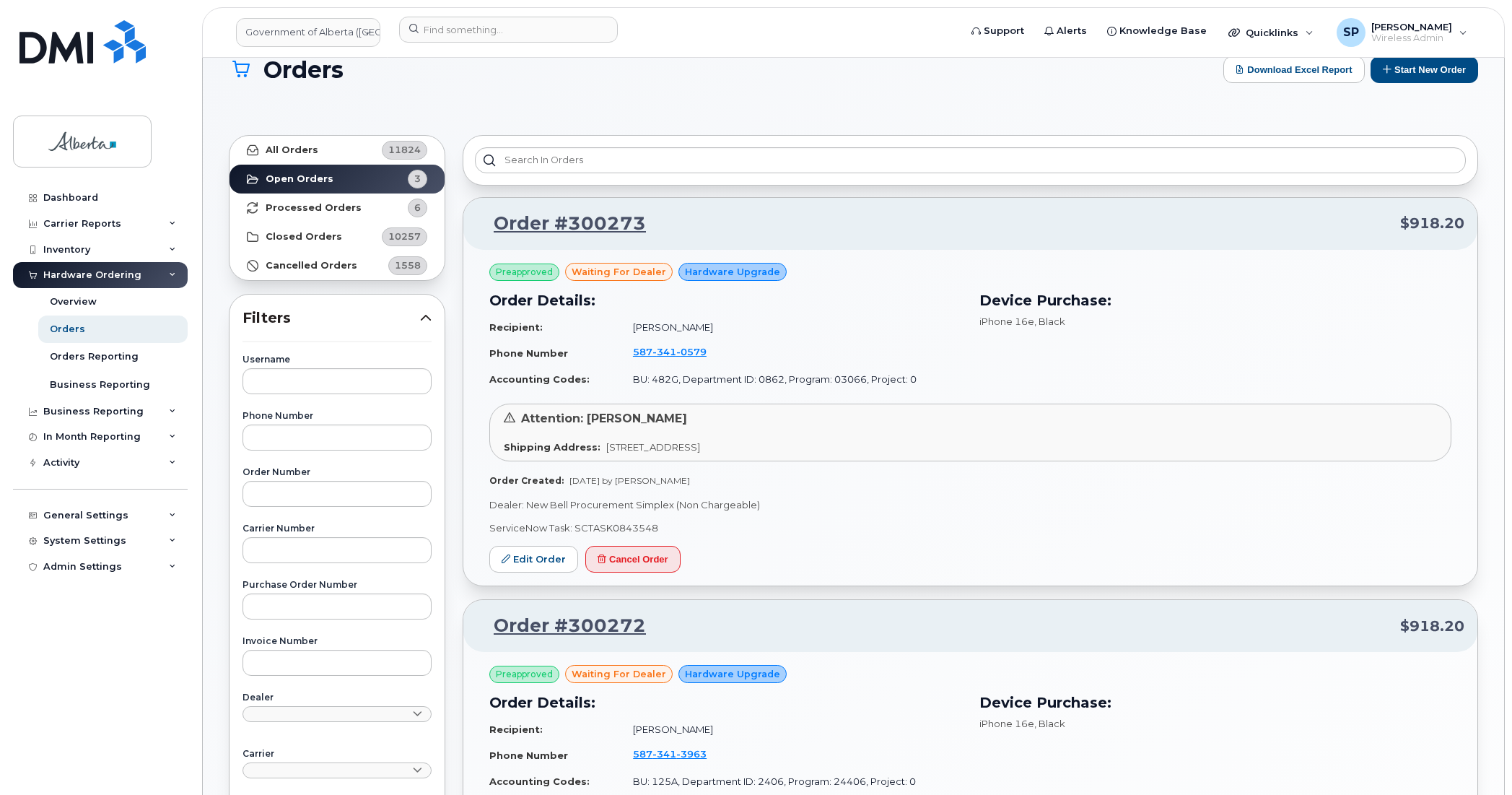
scroll to position [23, 0]
